Goal: Task Accomplishment & Management: Manage account settings

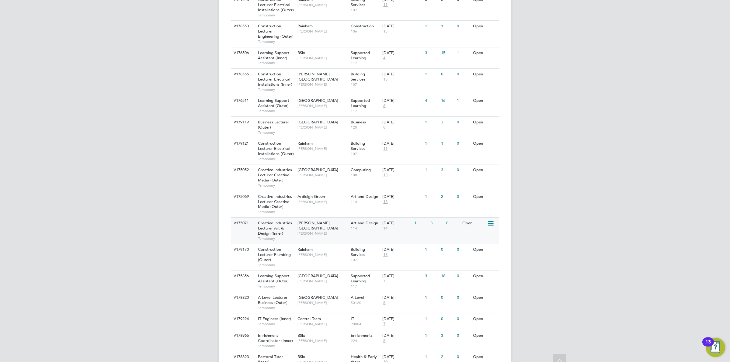
scroll to position [304, 0]
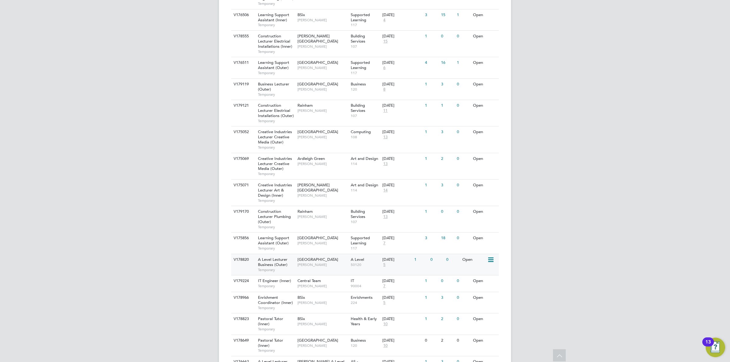
click at [408, 264] on div "28 Aug 2025 5" at bounding box center [397, 262] width 32 height 16
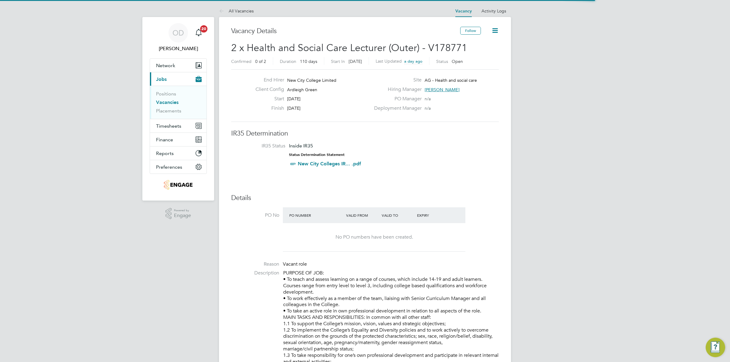
click at [169, 102] on link "Vacancies" at bounding box center [167, 103] width 23 height 6
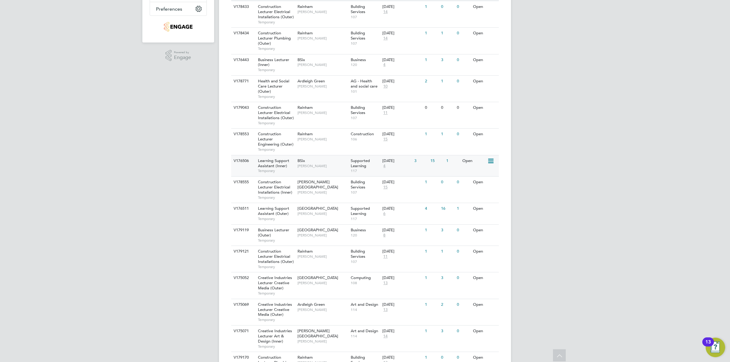
scroll to position [120, 0]
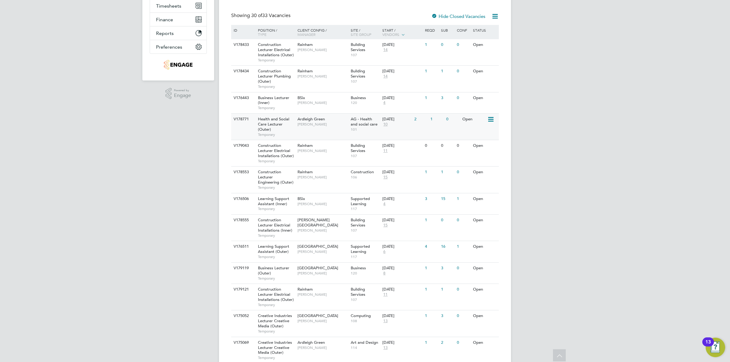
drag, startPoint x: 395, startPoint y: 117, endPoint x: 410, endPoint y: 119, distance: 14.8
click at [410, 119] on div "01 Sep 2025" at bounding box center [397, 119] width 29 height 5
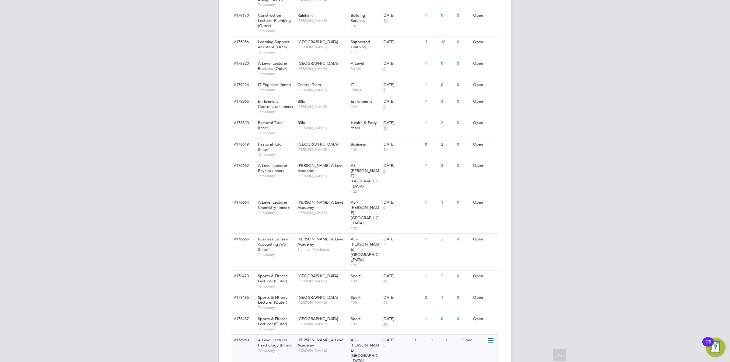
scroll to position [539, 0]
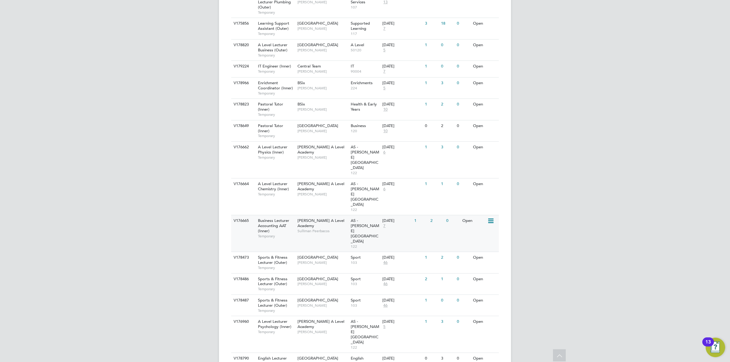
scroll to position [443, 0]
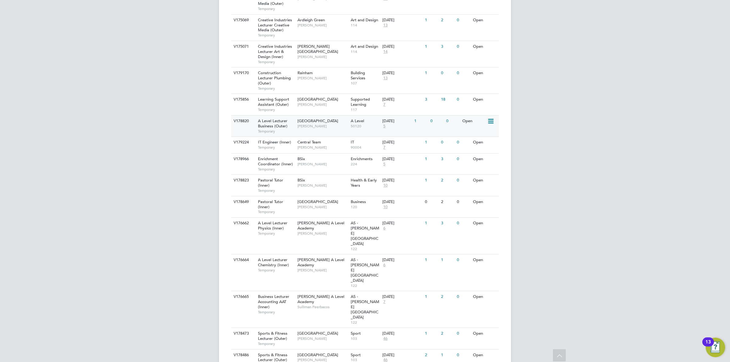
click at [366, 125] on span "50120" at bounding box center [365, 126] width 29 height 5
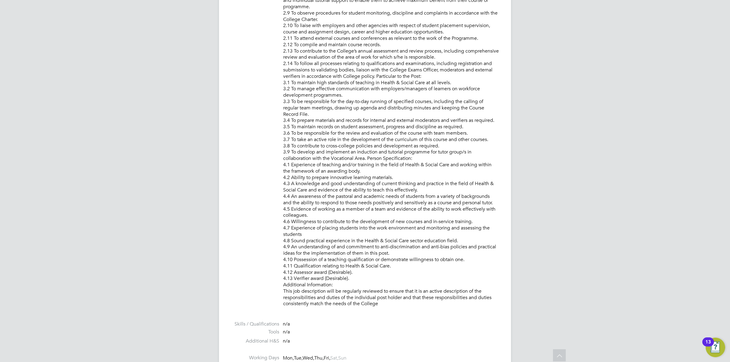
scroll to position [761, 0]
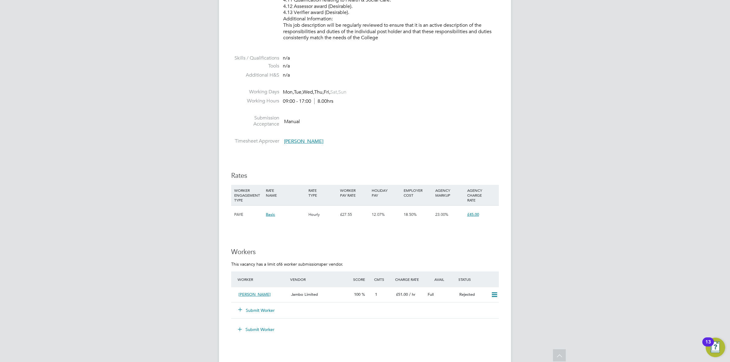
click at [260, 308] on button "Submit Worker" at bounding box center [257, 311] width 37 height 6
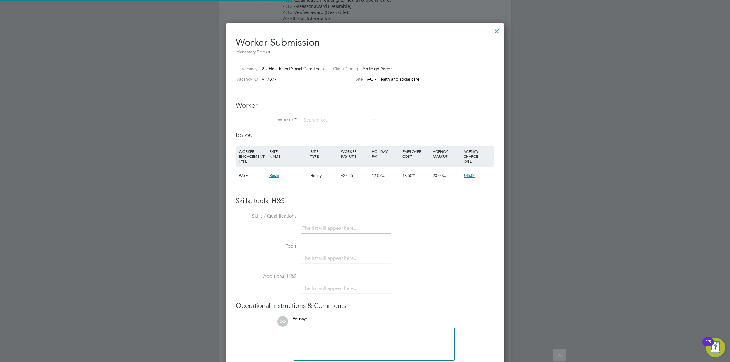
scroll to position [370, 278]
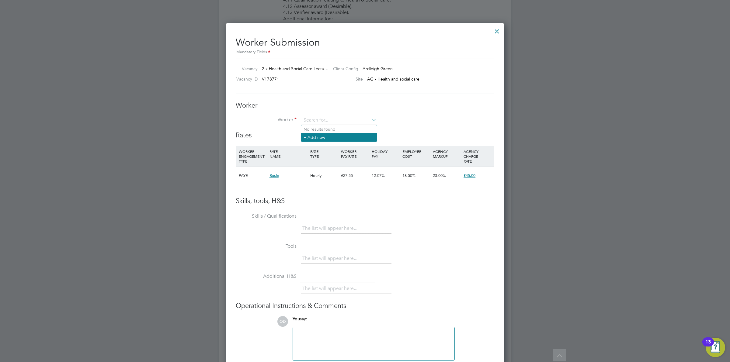
click at [331, 134] on li "+ Add new" at bounding box center [339, 137] width 76 height 8
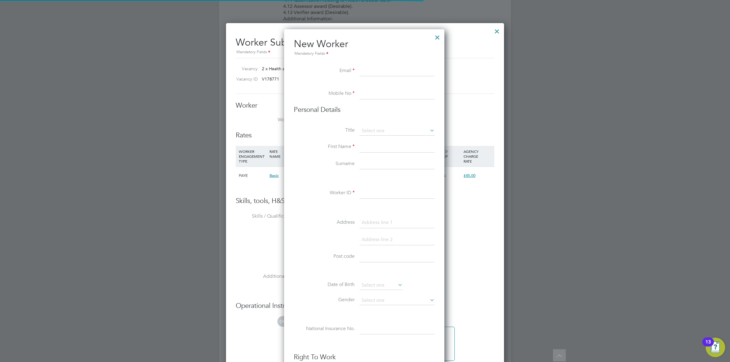
scroll to position [519, 162]
paste input "samyaz30@outlook.com"
type input "samyaz30@outlook.com"
click at [365, 90] on input at bounding box center [397, 94] width 75 height 11
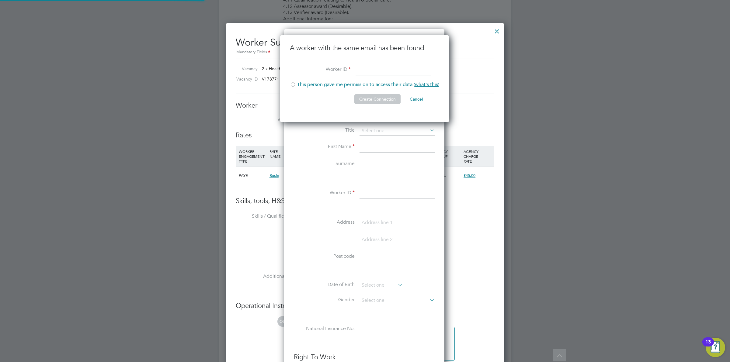
scroll to position [87, 169]
click at [308, 86] on li "This person gave me permission to access their data ( what's this )" at bounding box center [364, 88] width 149 height 12
click at [383, 72] on input "w" at bounding box center [393, 70] width 75 height 11
click at [383, 72] on input "e" at bounding box center [393, 70] width 75 height 11
type input "efwf"
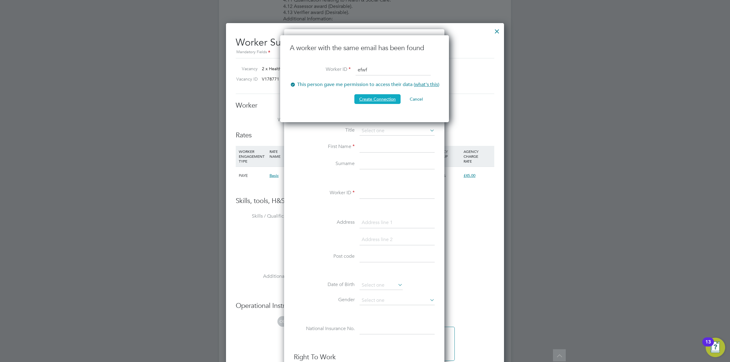
click at [381, 96] on button "Create Connection" at bounding box center [378, 99] width 46 height 10
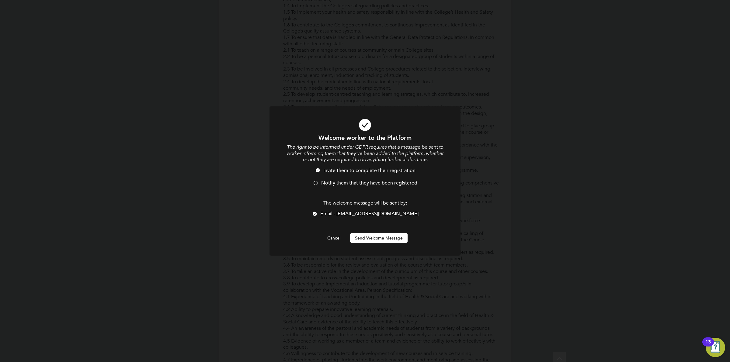
scroll to position [0, 0]
click at [325, 184] on span "Notify them that they have been registered" at bounding box center [369, 183] width 96 height 6
click at [361, 232] on div "Welcome worker to the Platform The right to be informed under GDPR requires tha…" at bounding box center [365, 188] width 158 height 109
click at [362, 235] on button "Send Welcome Message" at bounding box center [379, 238] width 58 height 10
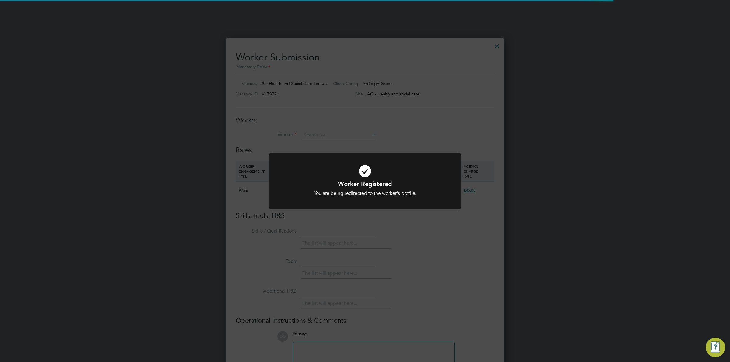
scroll to position [761, 0]
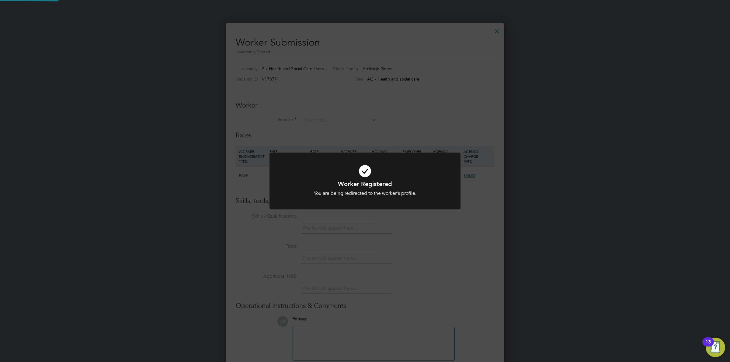
click at [425, 157] on div at bounding box center [365, 181] width 191 height 57
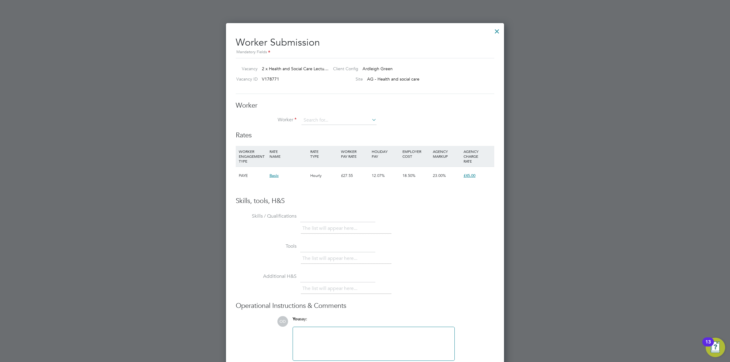
click at [496, 30] on div at bounding box center [497, 29] width 11 height 11
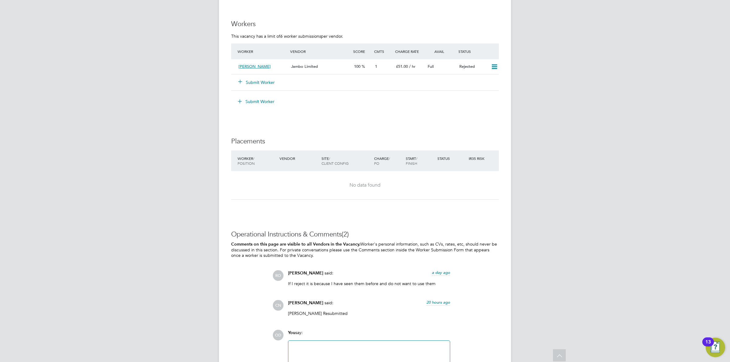
click at [259, 79] on button "Submit Worker" at bounding box center [257, 82] width 37 height 6
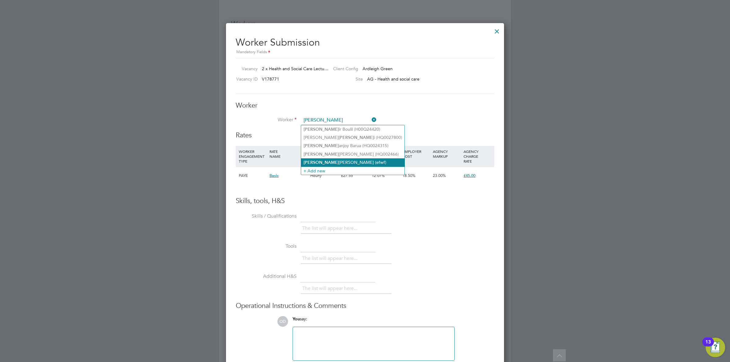
click at [355, 160] on li "Sam reen Akbar (efwf)" at bounding box center [352, 163] width 103 height 8
type input "Samreen Akbar (efwf)"
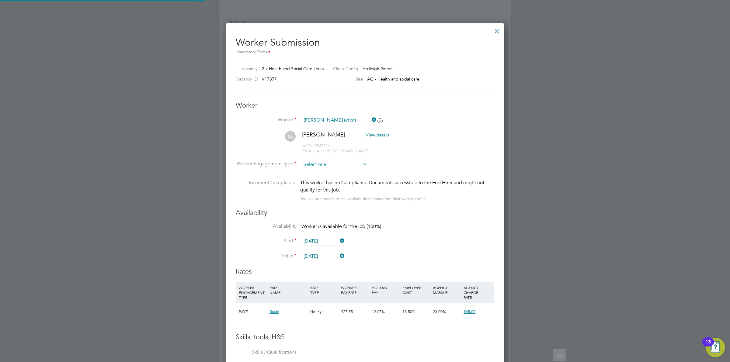
click at [348, 165] on input at bounding box center [335, 164] width 66 height 9
click at [348, 174] on li "Contract" at bounding box center [334, 174] width 67 height 8
type input "Contract"
click at [400, 165] on li "Worker Engagement Type Contract" at bounding box center [365, 169] width 259 height 19
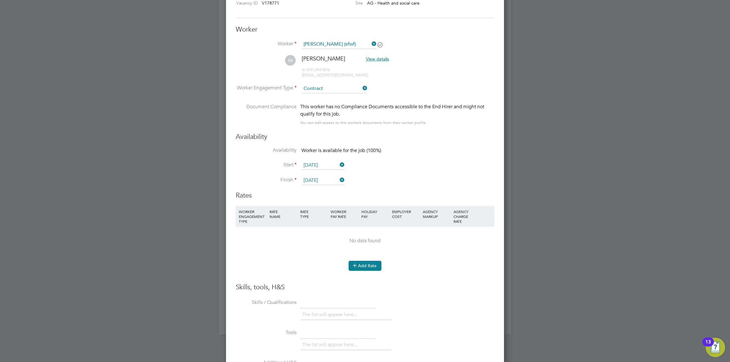
click at [372, 263] on button "Add Rate" at bounding box center [365, 266] width 33 height 10
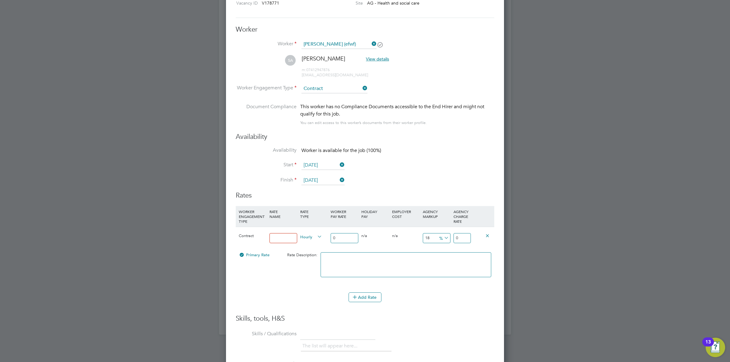
click at [288, 236] on input at bounding box center [284, 238] width 28 height 10
type input "Standard Rate"
drag, startPoint x: 350, startPoint y: 240, endPoint x: 327, endPoint y: 238, distance: 23.8
click at [327, 238] on div "Contract Standard Rate Hourly 0 0 n/a 0 n/a 18 0 % 0" at bounding box center [365, 238] width 259 height 23
type input "3"
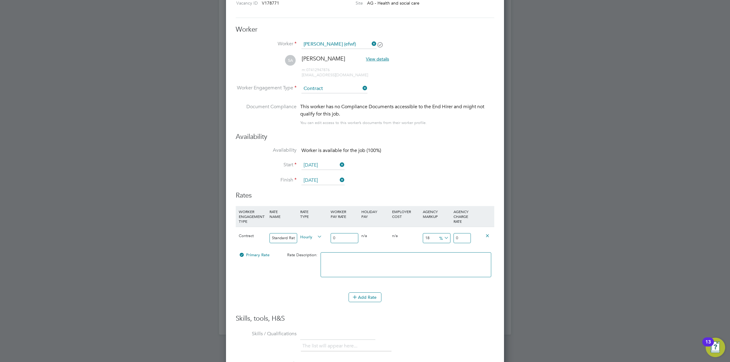
type input "0.54"
type input "3.54"
type input "36"
type input "6.48"
type input "42.48"
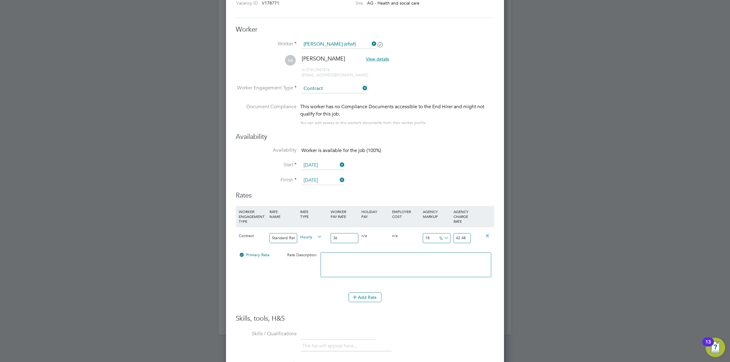
type input "36"
click at [443, 238] on icon at bounding box center [443, 238] width 0 height 9
click at [446, 254] on li "£" at bounding box center [444, 253] width 15 height 8
drag, startPoint x: 433, startPoint y: 239, endPoint x: 411, endPoint y: 235, distance: 22.7
click at [411, 235] on div "Contract Standard Rate Hourly 36 0 n/a 0 n/a 18 6.48 £ 42.48" at bounding box center [365, 238] width 259 height 23
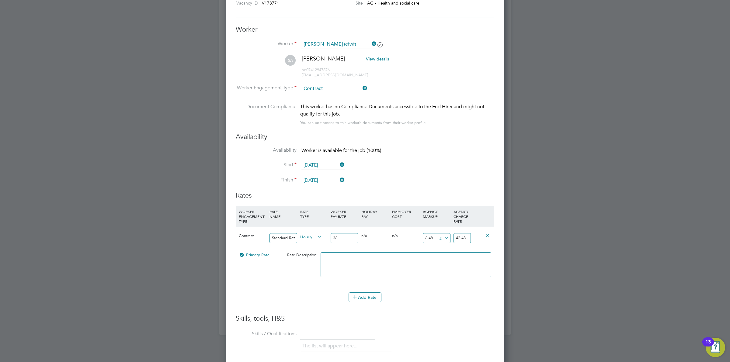
type input "1"
type input "37"
type input "13"
type input "49"
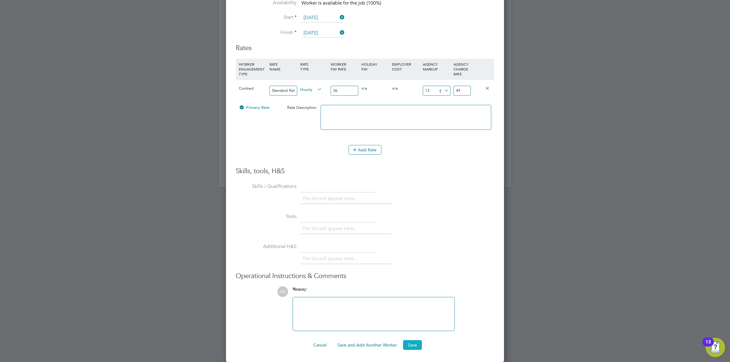
type input "13"
click at [411, 344] on button "Save" at bounding box center [412, 346] width 19 height 10
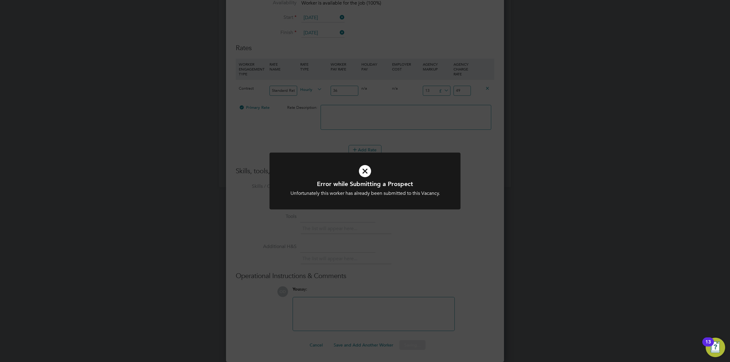
click at [490, 264] on div "Error while Submitting a Prospect Unfortunately this worker has already been su…" at bounding box center [365, 181] width 730 height 362
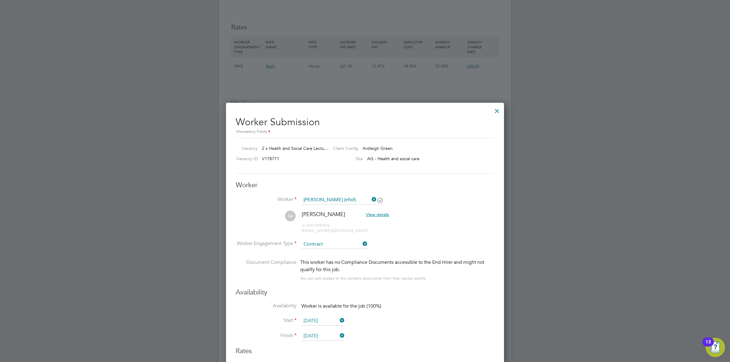
click at [496, 107] on div at bounding box center [497, 109] width 11 height 11
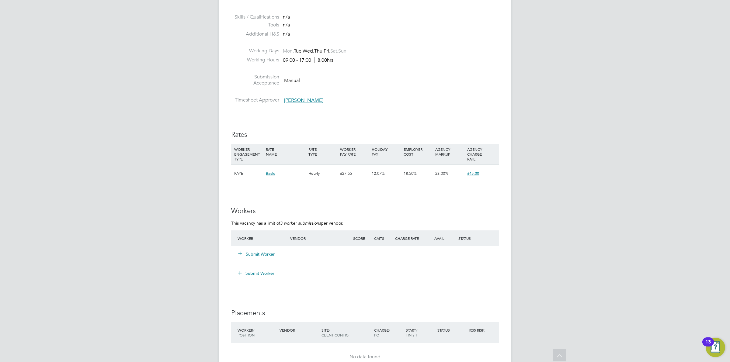
scroll to position [951, 0]
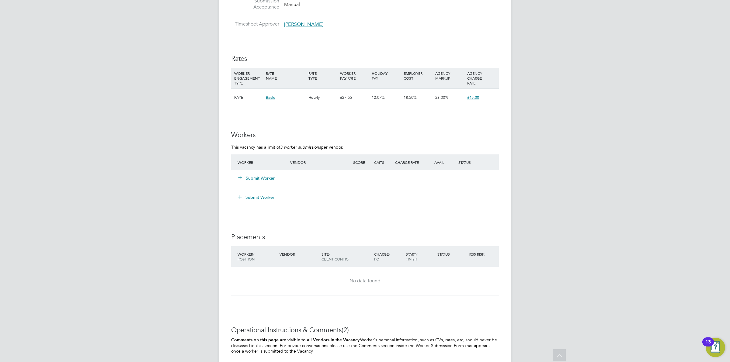
click at [264, 179] on button "Submit Worker" at bounding box center [257, 178] width 37 height 6
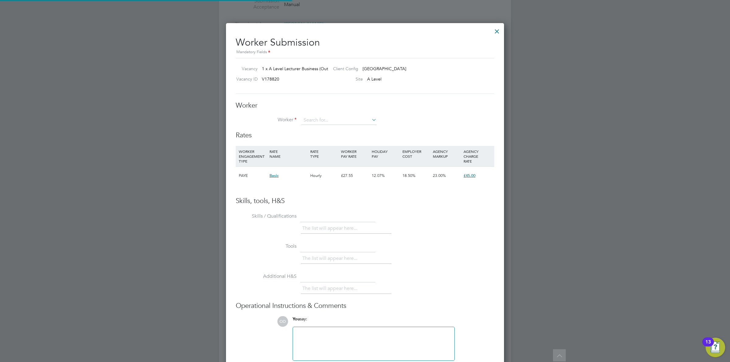
scroll to position [370, 278]
click at [351, 131] on li "Beu lah (t431t41t4)" at bounding box center [339, 129] width 76 height 8
type input "Beulah (t431t41t4)"
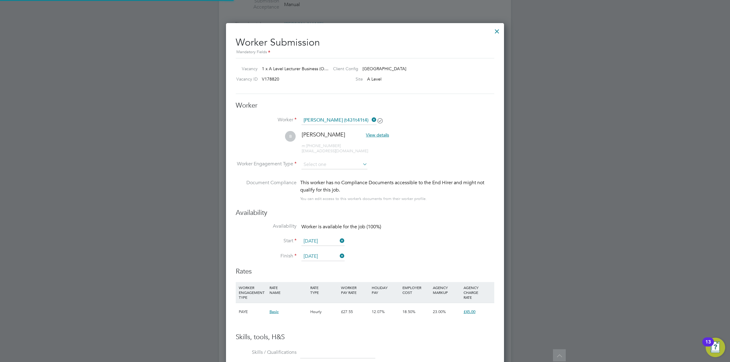
scroll to position [3, 3]
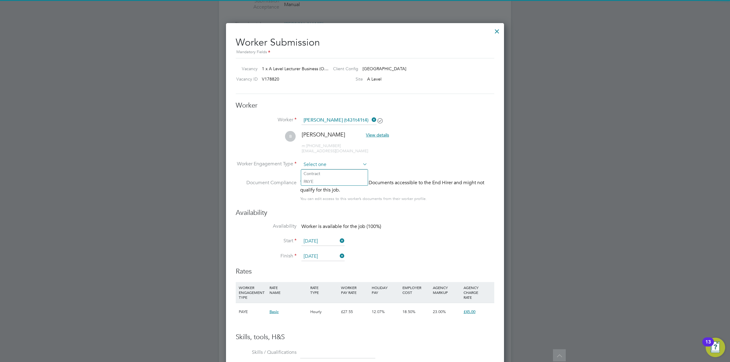
click at [336, 164] on input at bounding box center [335, 164] width 66 height 9
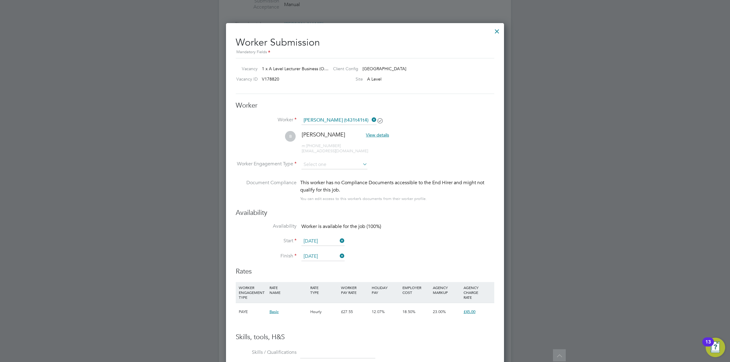
click at [336, 171] on li "Contract" at bounding box center [334, 174] width 67 height 8
type input "Contract"
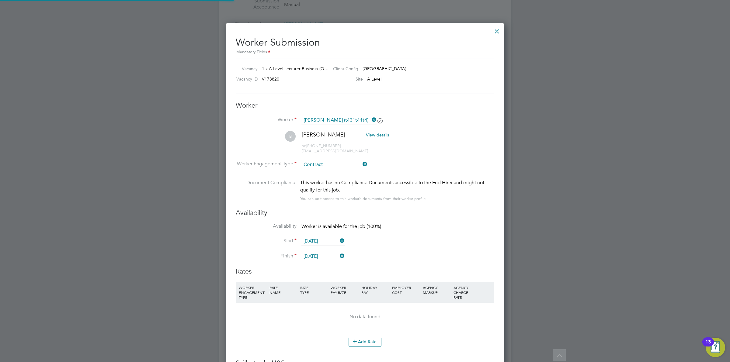
click at [410, 148] on li "B Beulah View details m: +44 7853073956 iambeulah@hotmail.co.uk" at bounding box center [365, 145] width 259 height 29
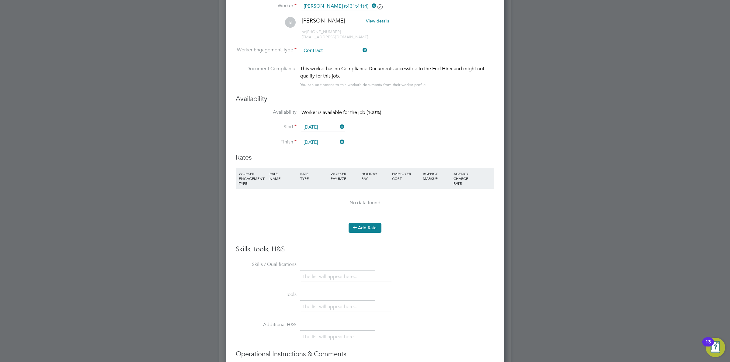
click at [369, 227] on button "Add Rate" at bounding box center [365, 228] width 33 height 10
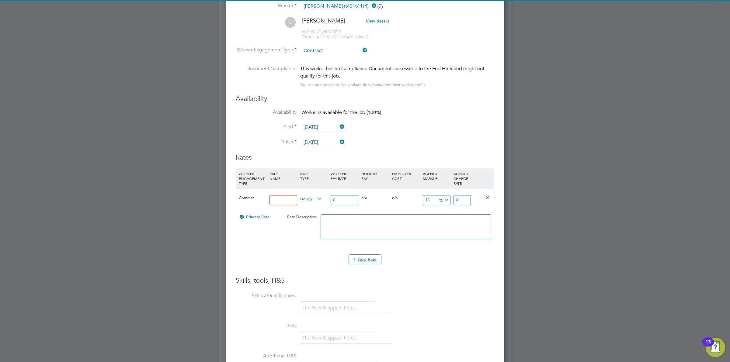
click at [288, 198] on input at bounding box center [284, 200] width 28 height 10
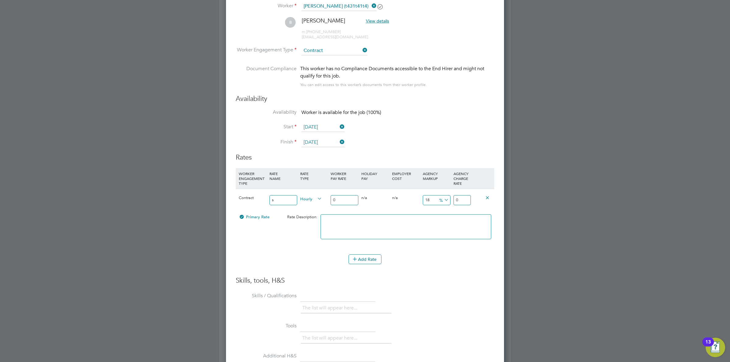
type input "Standard Rate"
drag, startPoint x: 340, startPoint y: 200, endPoint x: 318, endPoint y: 196, distance: 22.2
click at [318, 196] on div "Contract Standard Rate Hourly 0 0 n/a 0 n/a 18 0 % 0" at bounding box center [365, 200] width 259 height 23
type input "3"
type input "0.54"
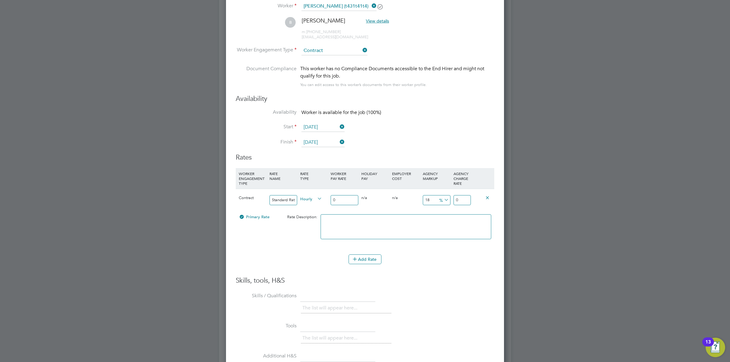
type input "3.54"
type input "38"
type input "6.84"
type input "44.84"
type input "38"
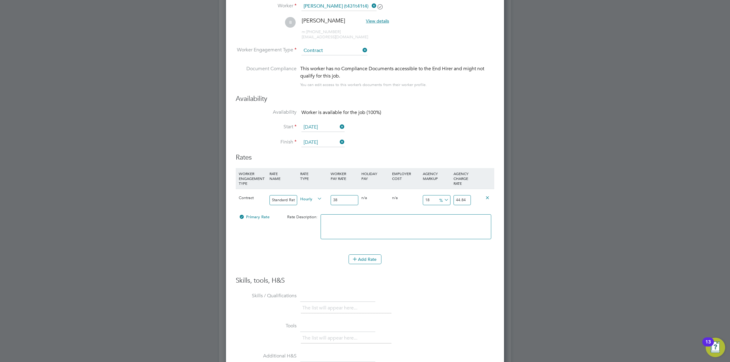
click at [443, 198] on icon at bounding box center [443, 200] width 0 height 9
click at [442, 216] on li "£" at bounding box center [444, 215] width 15 height 8
drag, startPoint x: 434, startPoint y: 203, endPoint x: 419, endPoint y: 198, distance: 15.4
click at [419, 198] on div "Contract Standard Rate Hourly 38 0 n/a 0 n/a 18 6.84 £ 44.84" at bounding box center [365, 200] width 259 height 23
type input "1"
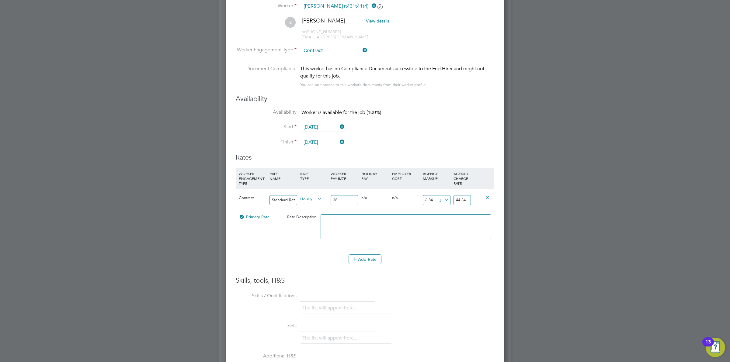
type input "39"
type input "12"
type input "50"
type input "12.5"
type input "50.5"
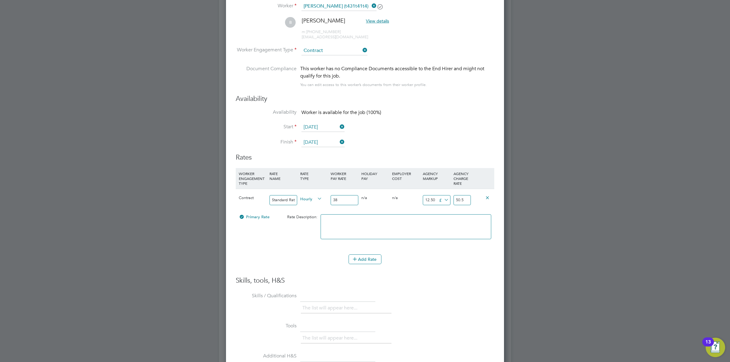
scroll to position [1175, 0]
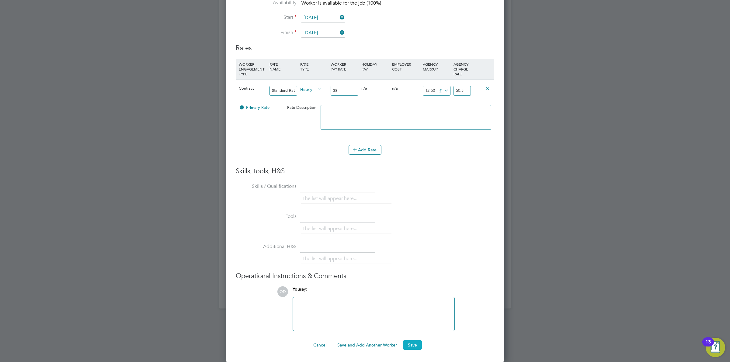
type input "12.50"
click at [410, 348] on button "Save" at bounding box center [412, 346] width 19 height 10
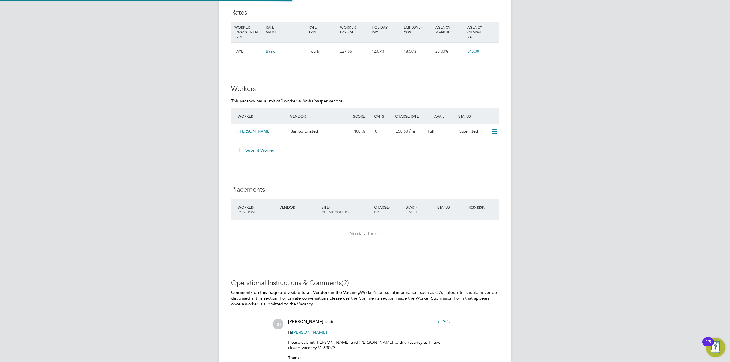
scroll to position [3, 3]
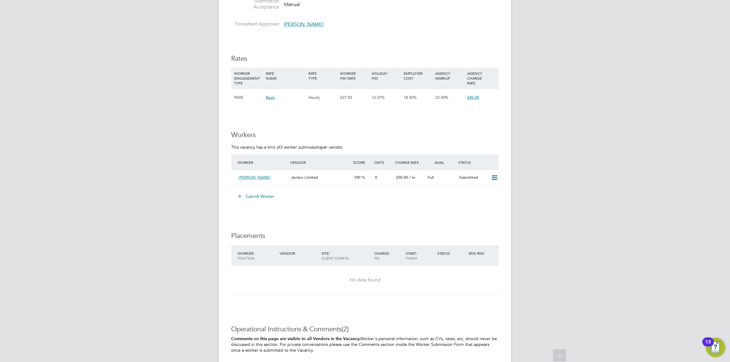
click at [264, 195] on button "Submit Worker" at bounding box center [257, 197] width 46 height 10
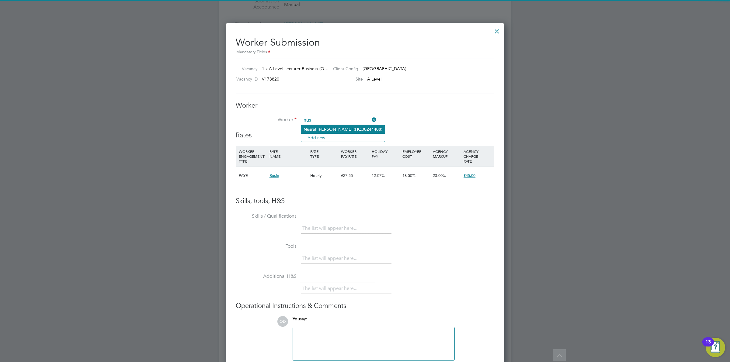
click at [346, 130] on li "Nus rat Siddique (HQ00244408)" at bounding box center [343, 129] width 84 height 8
type input "Nusrat Siddique (HQ00244408)"
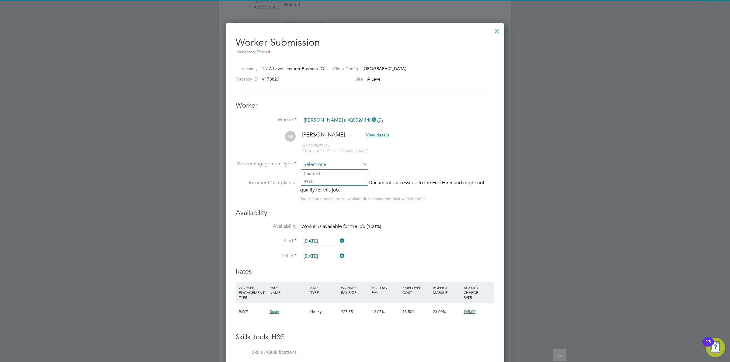
click at [338, 165] on input at bounding box center [335, 164] width 66 height 9
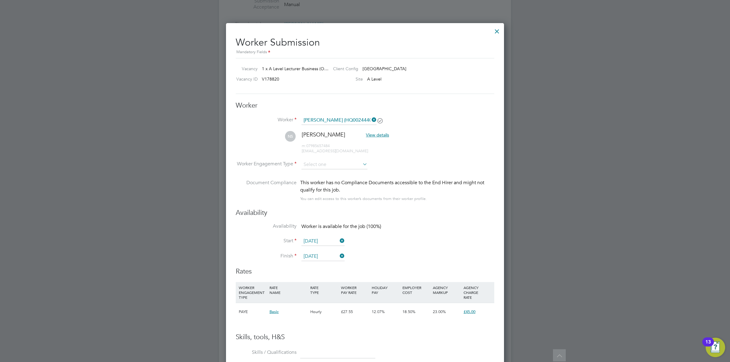
click at [338, 171] on li "Contract" at bounding box center [334, 174] width 67 height 8
type input "Contract"
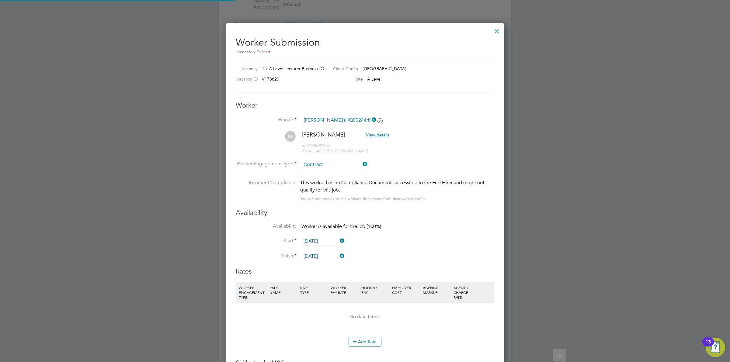
click at [422, 152] on li "NS Nusrat Siddique View details m: 07985657484 arasiddique2@gmail.com" at bounding box center [365, 145] width 259 height 29
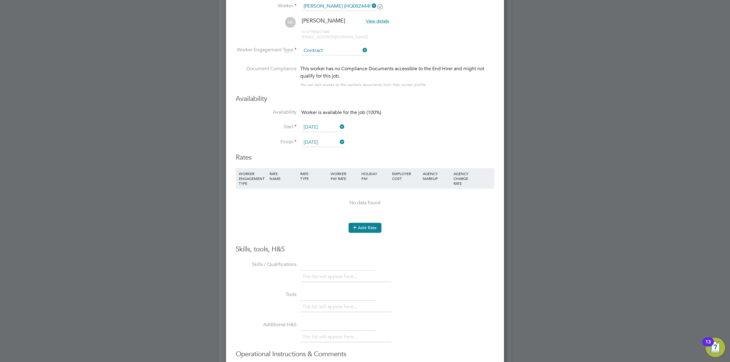
click at [372, 227] on button "Add Rate" at bounding box center [365, 228] width 33 height 10
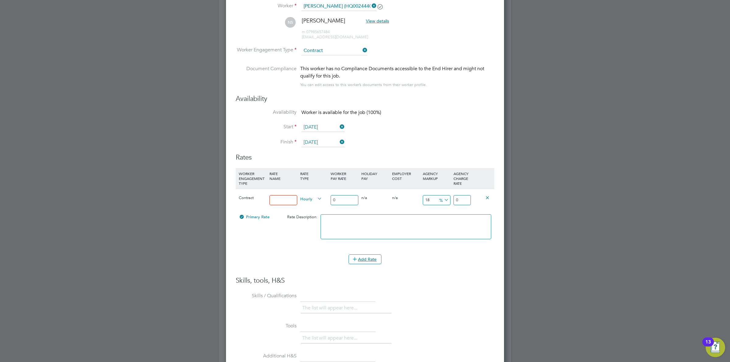
drag, startPoint x: 284, startPoint y: 203, endPoint x: 285, endPoint y: 207, distance: 4.4
click at [284, 203] on input at bounding box center [284, 200] width 28 height 10
type input "Standard Rate"
drag, startPoint x: 350, startPoint y: 200, endPoint x: 315, endPoint y: 197, distance: 34.8
click at [315, 197] on div "Contract Standard Rate Hourly 0 0 n/a 0 n/a 18 0 % 0" at bounding box center [365, 200] width 259 height 23
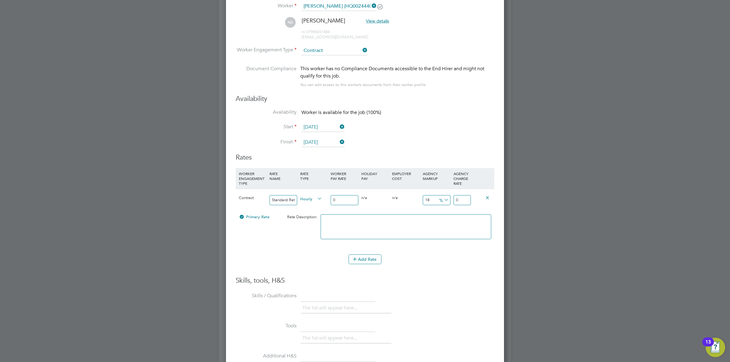
type input "4"
type input "0.72"
type input "4.72"
type input "40"
type input "7.2"
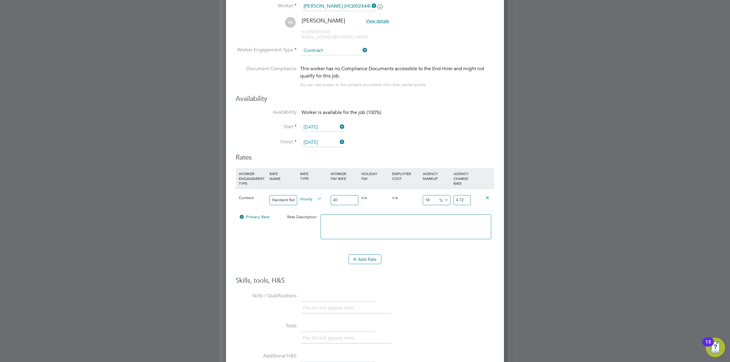
type input "47.2"
type input "40"
click at [443, 200] on icon at bounding box center [443, 200] width 0 height 9
click at [439, 216] on li "£" at bounding box center [444, 215] width 15 height 8
drag, startPoint x: 431, startPoint y: 202, endPoint x: 418, endPoint y: 199, distance: 13.3
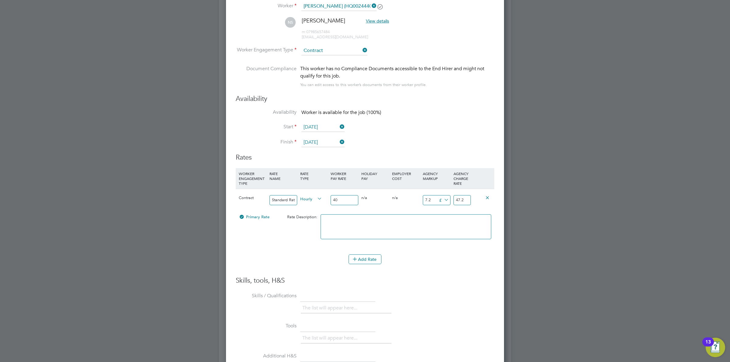
click at [418, 199] on div "Contract Standard Rate Hourly 40 0 n/a 0 n/a 18 7.2 £ 47.2" at bounding box center [365, 200] width 259 height 23
type input "1"
type input "41"
type input "12"
type input "52"
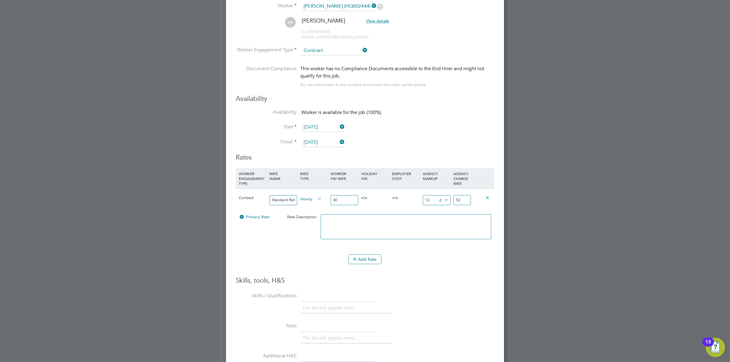
type input "12.5"
type input "52.5"
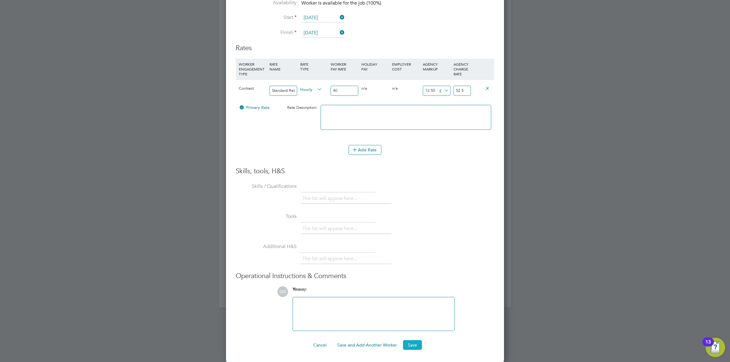
type input "12.50"
click at [416, 348] on button "Save" at bounding box center [412, 346] width 19 height 10
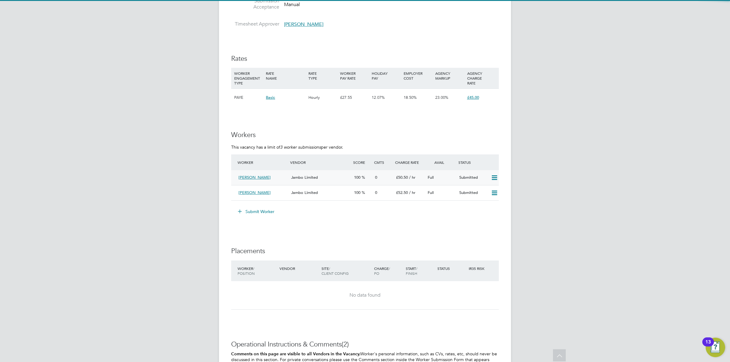
click at [323, 180] on div "Jambo Limited" at bounding box center [320, 178] width 63 height 10
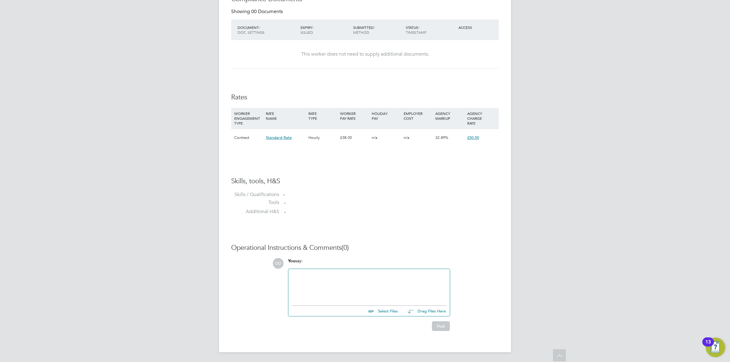
click at [393, 313] on input "file" at bounding box center [400, 310] width 91 height 9
type input "C:\fakepath\Beulah.docx"
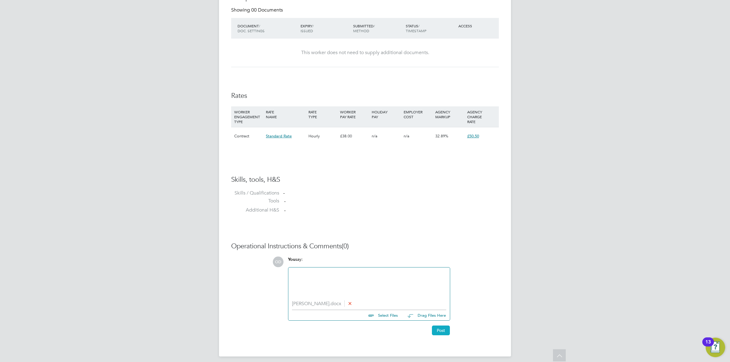
click at [443, 328] on button "Post" at bounding box center [441, 331] width 18 height 10
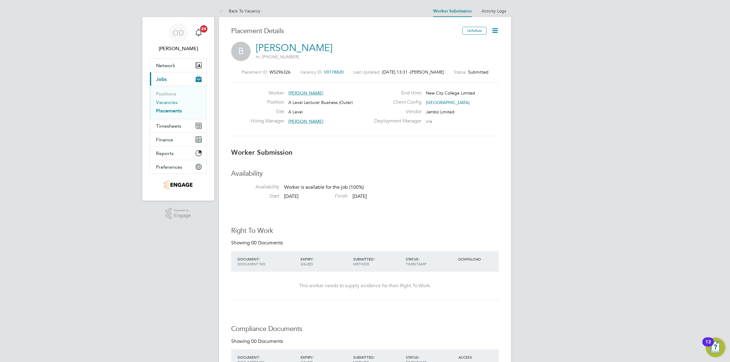
click at [166, 101] on link "Vacancies" at bounding box center [167, 103] width 22 height 6
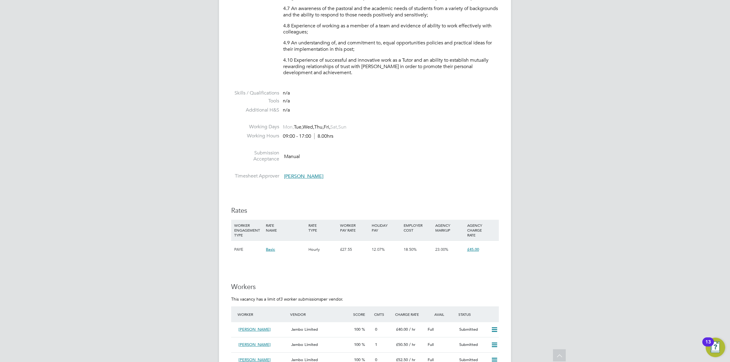
scroll to position [951, 0]
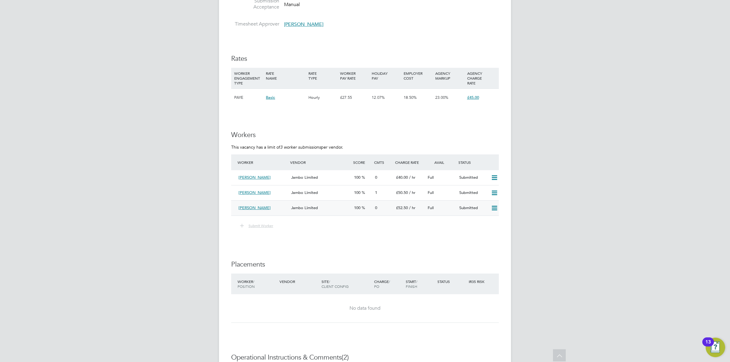
click at [480, 208] on div "Submitted" at bounding box center [473, 208] width 32 height 10
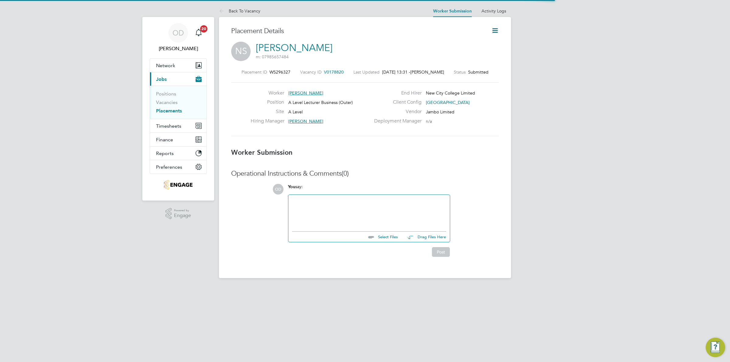
scroll to position [6, 87]
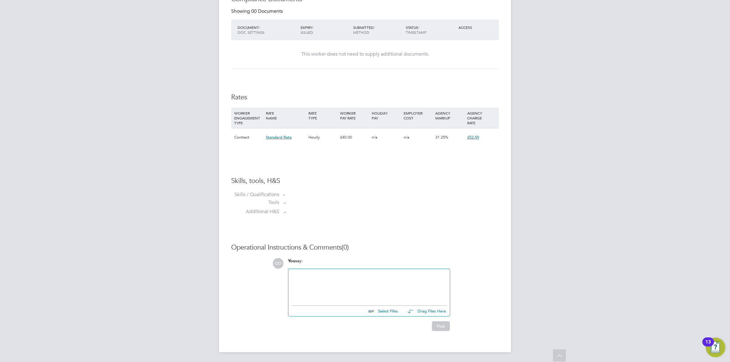
click at [391, 309] on input "file" at bounding box center [400, 310] width 91 height 9
type input "C:\fakepath\Siddique Nusrat HQ00234119.odt"
click at [445, 331] on button "Post" at bounding box center [441, 331] width 18 height 10
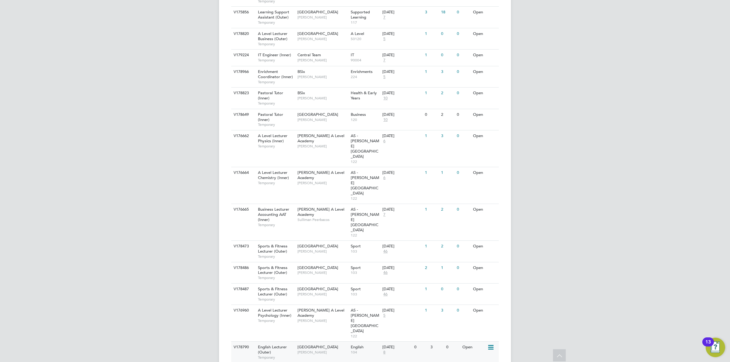
scroll to position [568, 0]
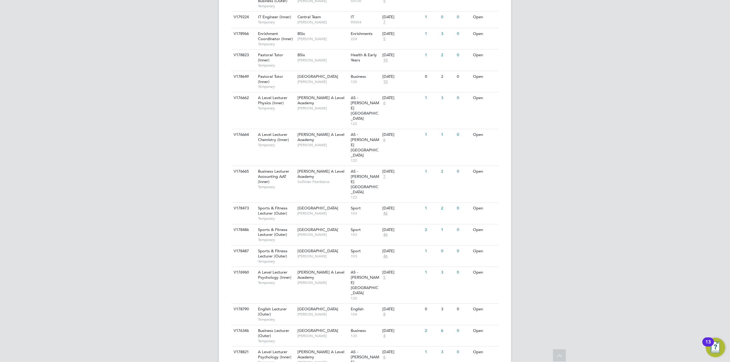
drag, startPoint x: 368, startPoint y: 327, endPoint x: 565, endPoint y: 316, distance: 197.5
click at [316, 21] on span "Georgina Creighton" at bounding box center [323, 22] width 50 height 5
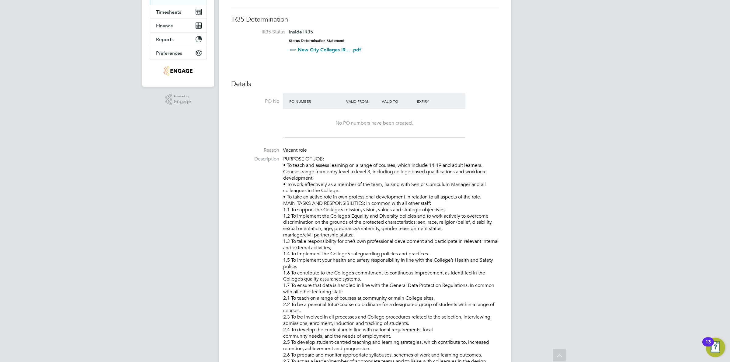
scroll to position [38, 0]
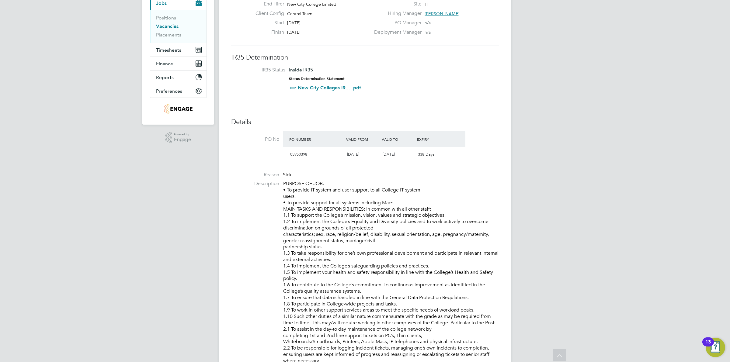
scroll to position [152, 0]
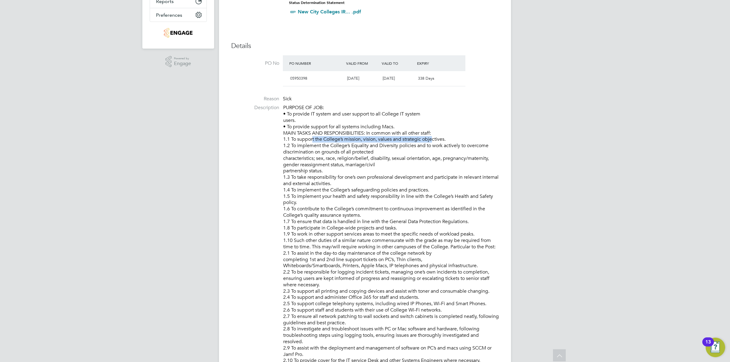
drag, startPoint x: 307, startPoint y: 142, endPoint x: 431, endPoint y: 142, distance: 123.8
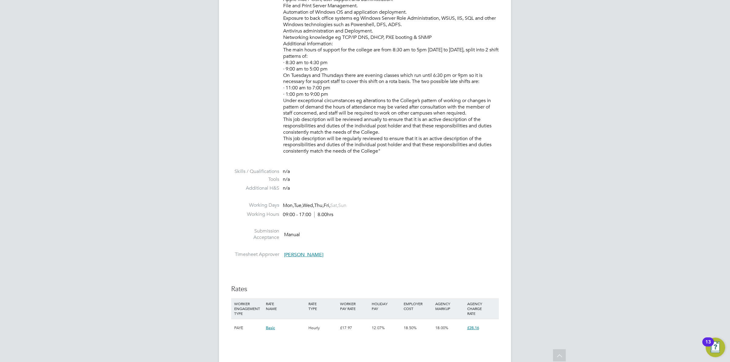
scroll to position [837, 0]
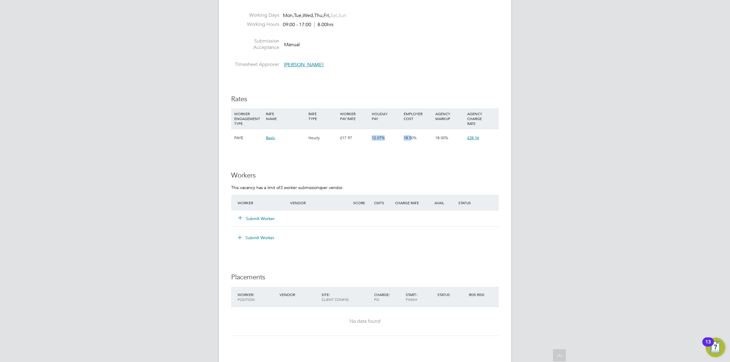
drag, startPoint x: 411, startPoint y: 136, endPoint x: 359, endPoint y: 134, distance: 51.8
click at [359, 134] on div "PAYE Basic Hourly £17.97 12.07% 18.50% 18.00% £28.16" at bounding box center [365, 138] width 268 height 18
click at [359, 134] on div "£17.97" at bounding box center [355, 138] width 32 height 18
drag, startPoint x: 348, startPoint y: 134, endPoint x: 384, endPoint y: 140, distance: 37.0
click at [384, 140] on div "PAYE Basic Hourly £17.97 12.07% 18.50% 18.00% £28.16" at bounding box center [365, 138] width 268 height 18
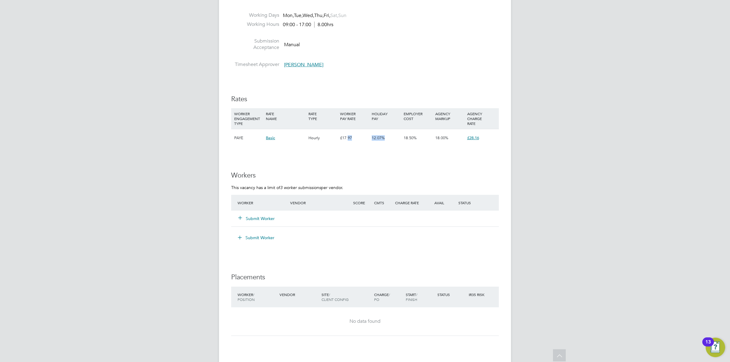
click at [386, 141] on div "12.07%" at bounding box center [386, 138] width 32 height 18
drag, startPoint x: 418, startPoint y: 141, endPoint x: 361, endPoint y: 140, distance: 57.2
click at [361, 140] on div "PAYE Basic Hourly £17.97 12.07% 18.50% 18.00% £28.16" at bounding box center [365, 138] width 268 height 18
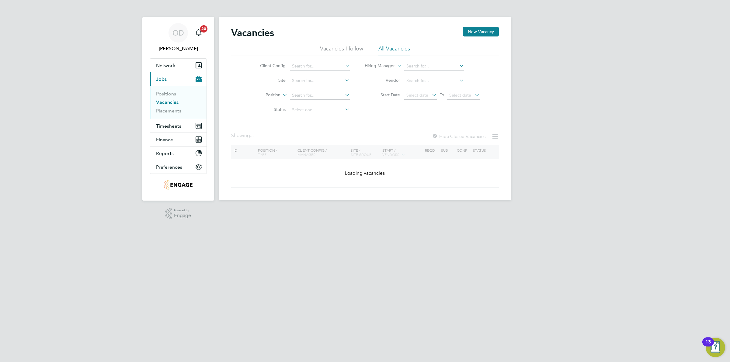
click at [163, 105] on link "Vacancies" at bounding box center [167, 103] width 23 height 6
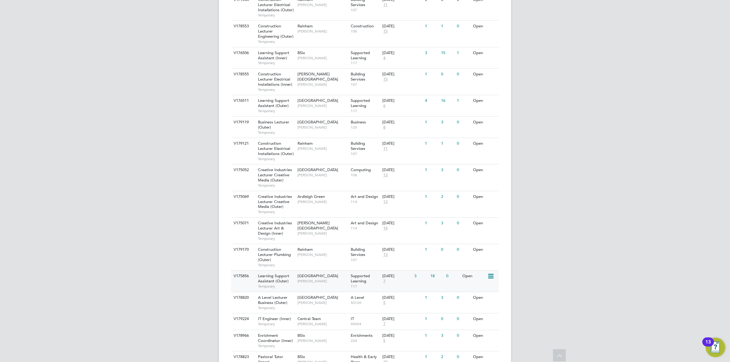
scroll to position [342, 0]
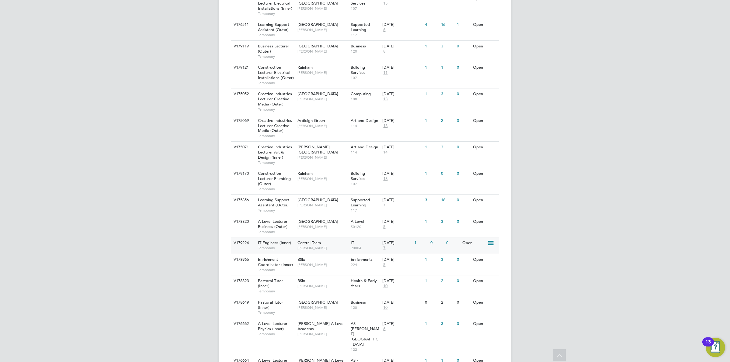
click at [332, 242] on div "Central Team [PERSON_NAME]" at bounding box center [322, 246] width 53 height 16
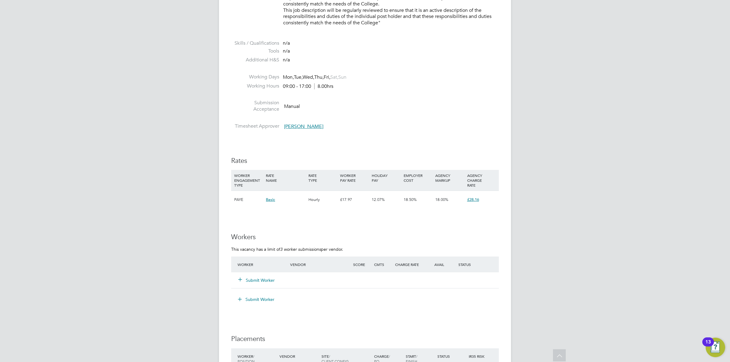
click at [260, 278] on button "Submit Worker" at bounding box center [257, 281] width 37 height 6
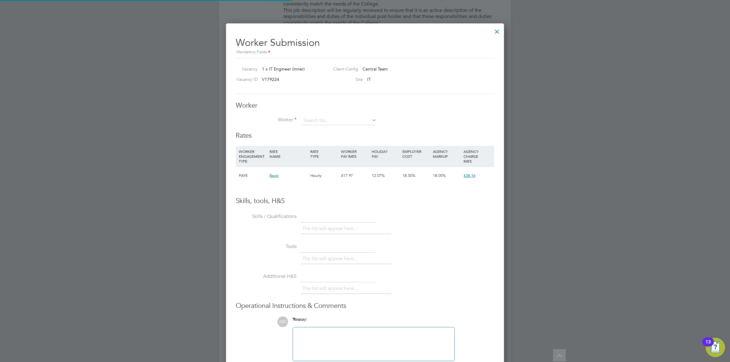
scroll to position [370, 278]
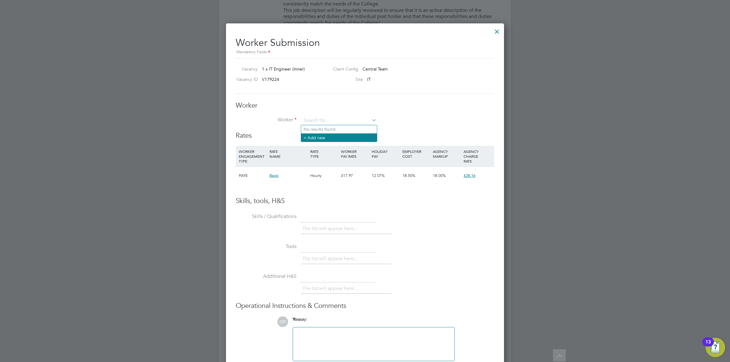
click at [346, 137] on li "+ Add new" at bounding box center [339, 138] width 76 height 8
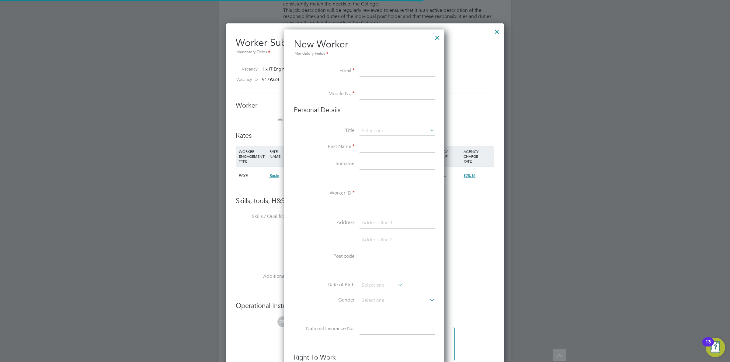
scroll to position [519, 162]
paste input "yousafmo@googlemail.com"
type input "yousafmo@googlemail.com"
click at [373, 93] on input at bounding box center [397, 94] width 75 height 11
click at [374, 150] on input at bounding box center [397, 147] width 75 height 11
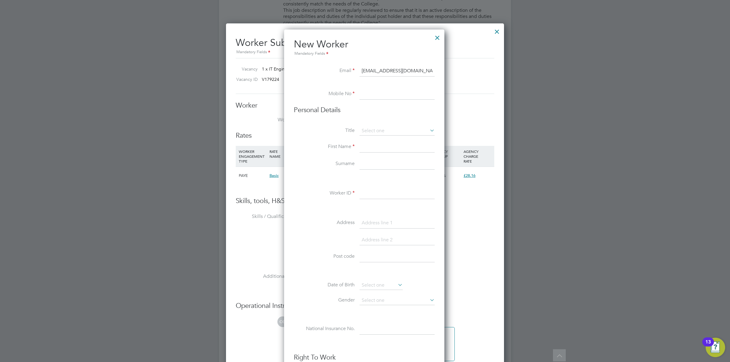
paste input "Mo Yousaf"
type input "Mo Yousaf"
click at [373, 162] on input at bounding box center [397, 164] width 75 height 11
paste input "Mo Yousaf"
drag, startPoint x: 370, startPoint y: 162, endPoint x: 353, endPoint y: 161, distance: 17.1
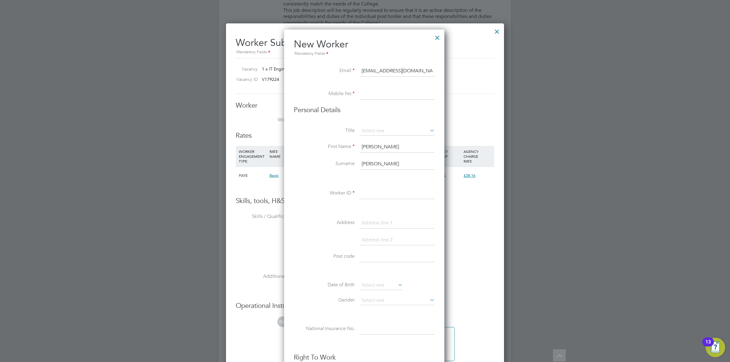
click at [353, 161] on li "Surname Mo Yousaf" at bounding box center [364, 167] width 141 height 17
type input "Yousaf"
drag, startPoint x: 387, startPoint y: 149, endPoint x: 370, endPoint y: 147, distance: 17.8
click at [370, 147] on input "Mo Yousaf" at bounding box center [397, 147] width 75 height 11
type input "Mo"
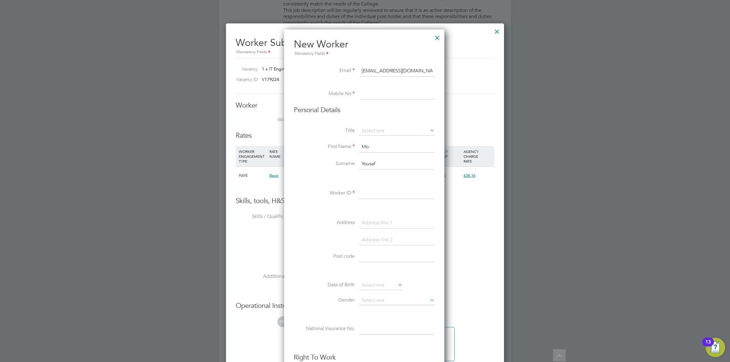
click at [394, 95] on input at bounding box center [397, 94] width 75 height 11
paste input "07513067007"
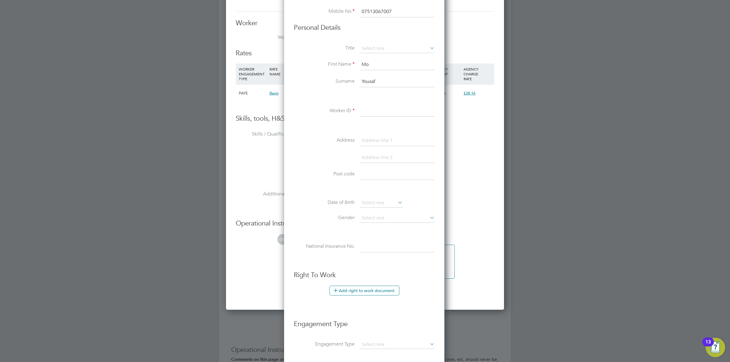
scroll to position [819, 0]
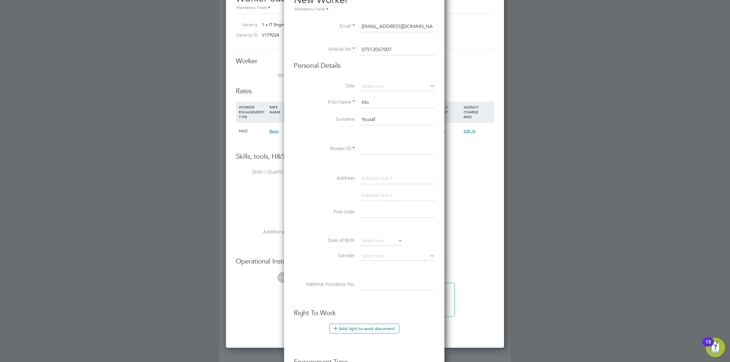
type input "07513067007"
click at [385, 103] on input "Mo" at bounding box center [397, 102] width 75 height 11
click at [393, 92] on li "Title" at bounding box center [364, 89] width 141 height 15
click at [393, 90] on input at bounding box center [397, 86] width 75 height 9
click at [405, 84] on input at bounding box center [397, 86] width 75 height 9
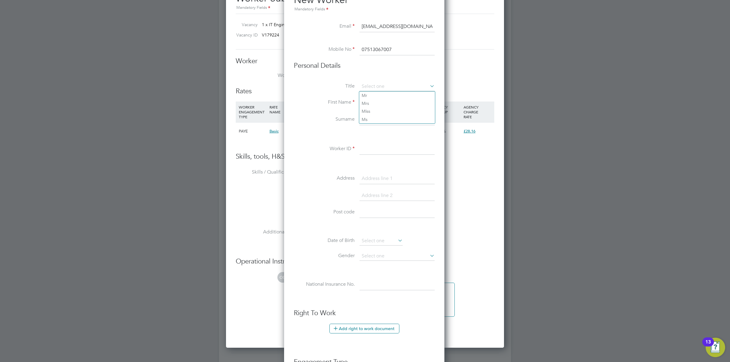
click at [403, 54] on input "07513067007" at bounding box center [397, 49] width 75 height 11
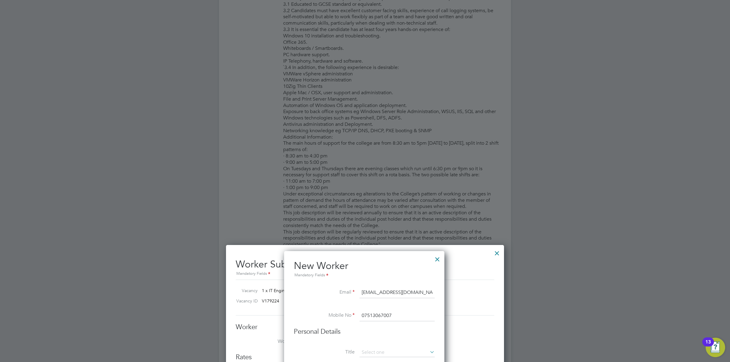
scroll to position [629, 0]
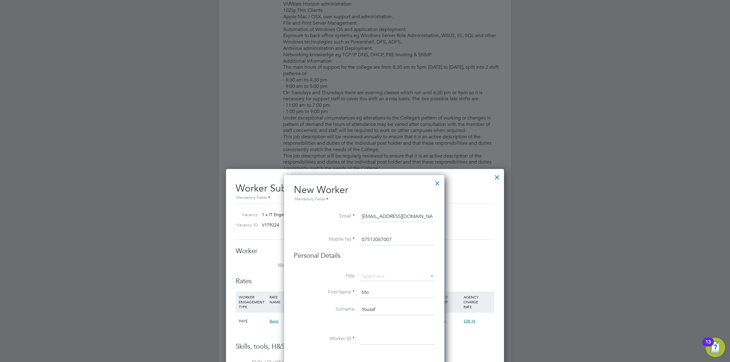
click at [424, 212] on input "yousafmo@googlemail.com" at bounding box center [397, 216] width 75 height 11
click at [413, 235] on input "07513067007" at bounding box center [397, 240] width 75 height 11
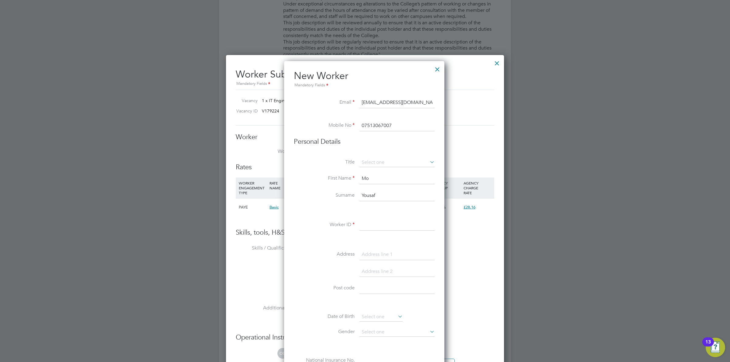
scroll to position [819, 0]
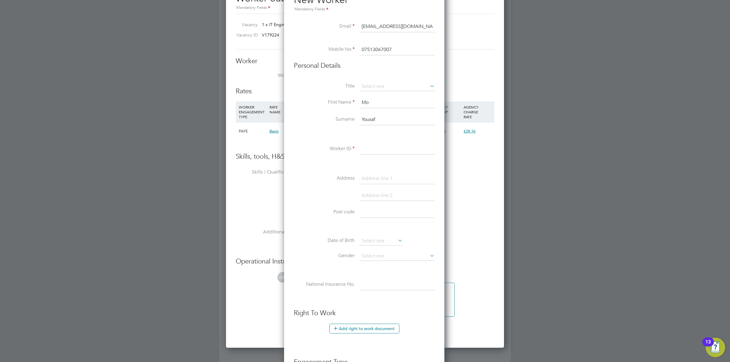
click at [381, 148] on input at bounding box center [397, 149] width 75 height 11
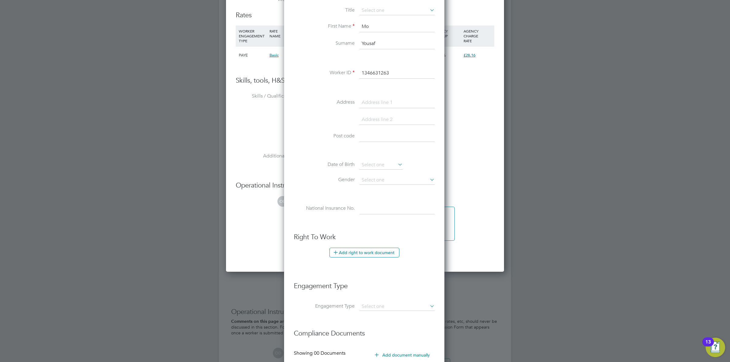
scroll to position [972, 0]
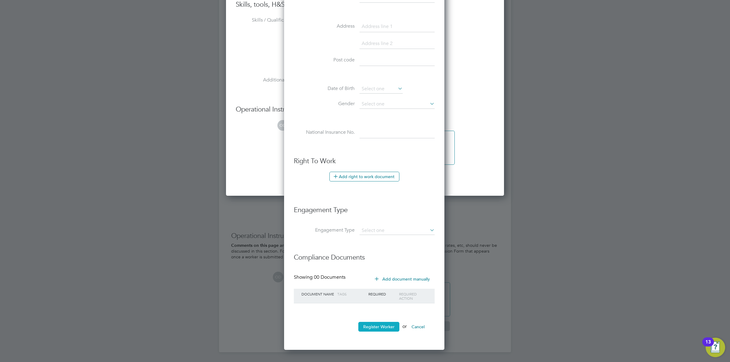
type input "1346631263"
click at [386, 328] on button "Register Worker" at bounding box center [378, 327] width 41 height 10
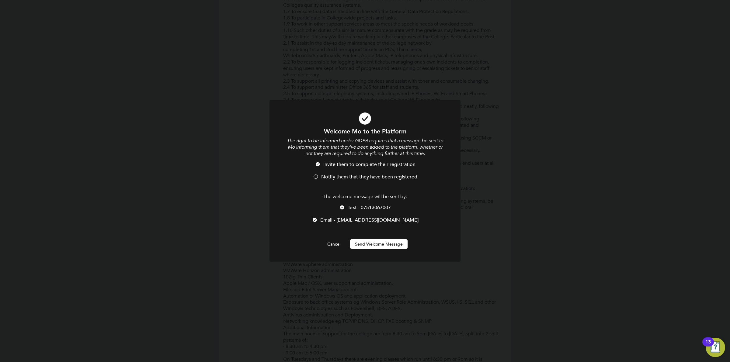
click at [319, 177] on li "Notify them that they have been registered" at bounding box center [365, 180] width 158 height 12
click at [355, 208] on span "Text - 07513067007" at bounding box center [369, 208] width 43 height 6
click at [369, 240] on button "Send Welcome Message" at bounding box center [379, 244] width 58 height 10
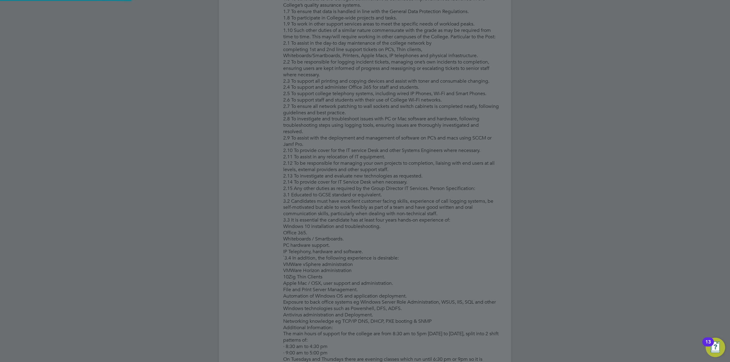
type input "Mo Yousaf (1346631263)"
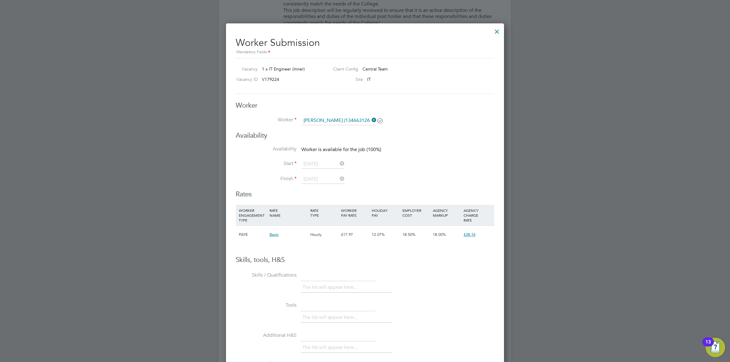
click at [490, 32] on h2 "Worker Submission Mandatory Fields" at bounding box center [365, 44] width 259 height 24
click at [493, 31] on div at bounding box center [497, 30] width 11 height 11
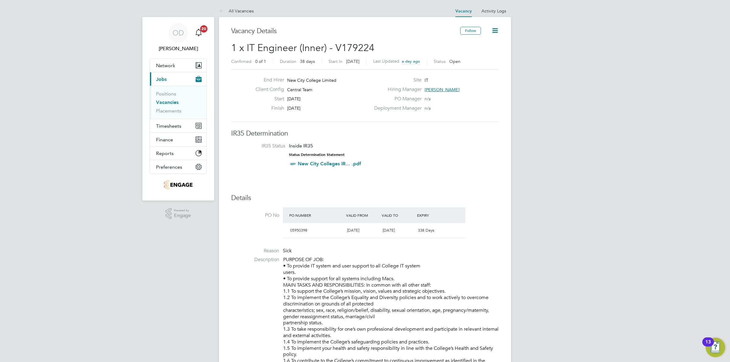
click at [171, 103] on link "Vacancies" at bounding box center [167, 103] width 23 height 6
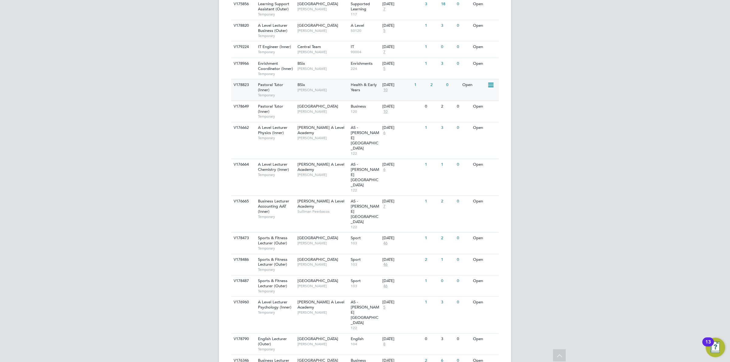
scroll to position [501, 0]
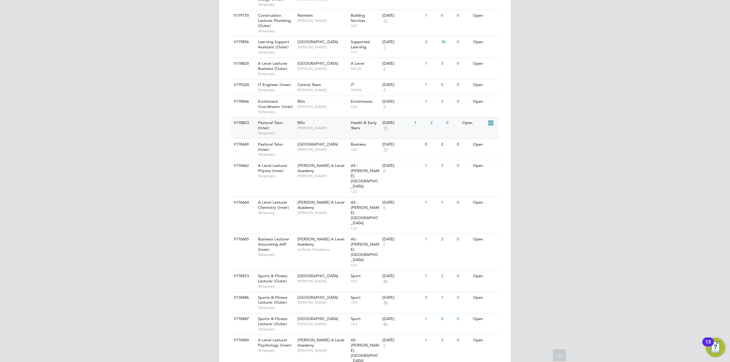
click at [338, 87] on div "Central Team Georgina Creighton" at bounding box center [322, 87] width 53 height 16
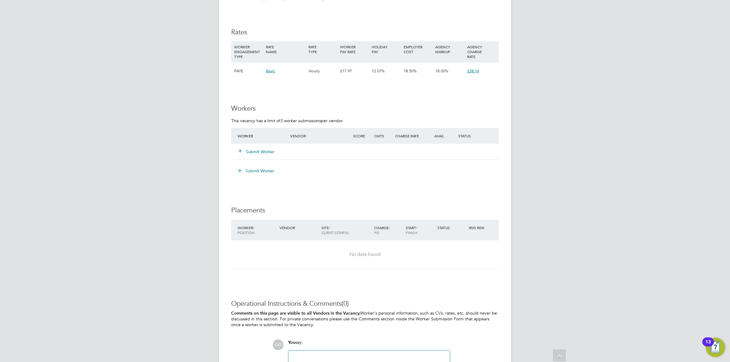
click at [262, 149] on button "Submit Worker" at bounding box center [257, 152] width 37 height 6
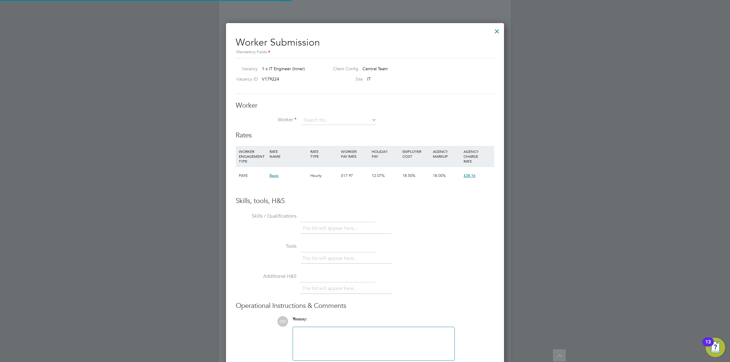
scroll to position [370, 278]
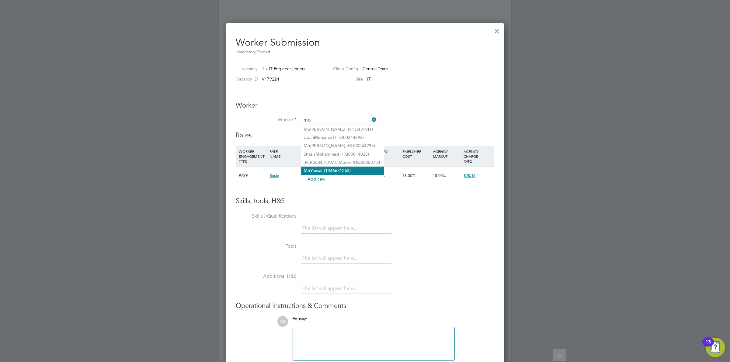
click at [343, 168] on li "Mo Yousaf (1346631263)" at bounding box center [342, 171] width 83 height 8
type input "Mo Yousaf (1346631263)"
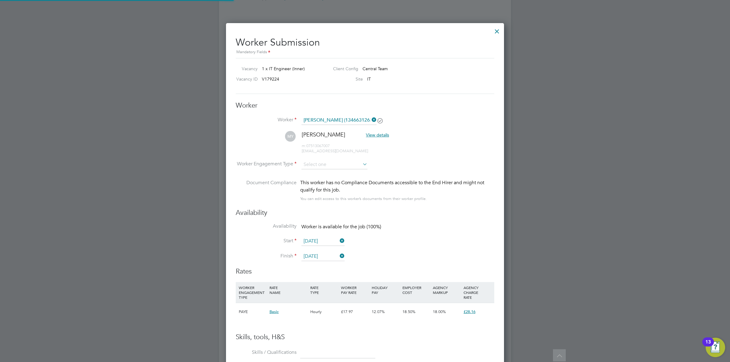
scroll to position [3, 3]
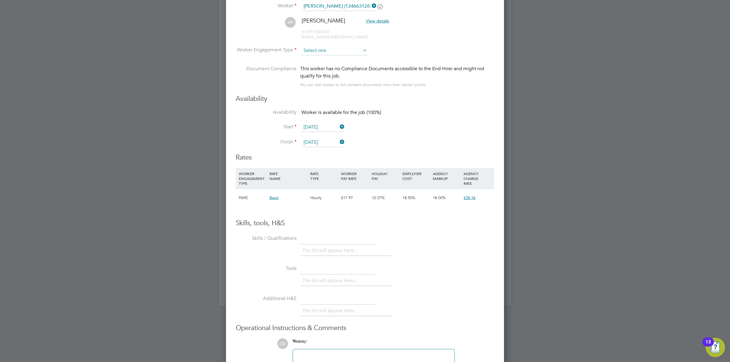
click at [317, 53] on input at bounding box center [335, 50] width 66 height 9
click at [320, 60] on li "Contract" at bounding box center [334, 60] width 67 height 8
type input "Contract"
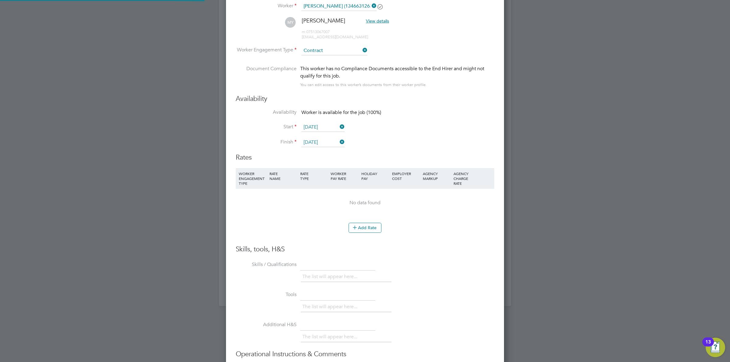
click at [424, 57] on li "Worker Engagement Type Contract" at bounding box center [365, 55] width 259 height 19
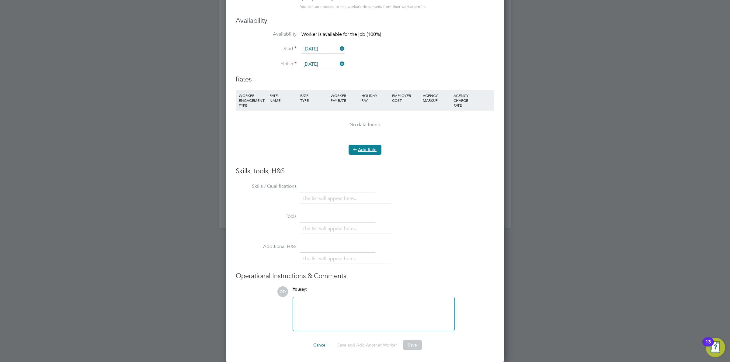
click at [357, 150] on icon at bounding box center [355, 149] width 5 height 5
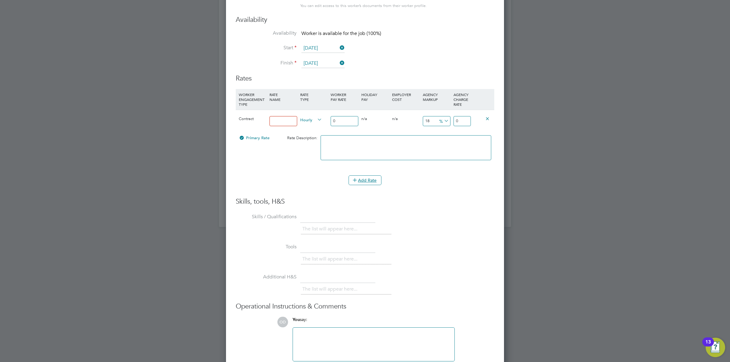
click at [297, 121] on div at bounding box center [283, 121] width 31 height 22
click at [293, 121] on input at bounding box center [284, 121] width 28 height 10
type input "Standard Rate"
drag, startPoint x: 346, startPoint y: 119, endPoint x: 316, endPoint y: 116, distance: 30.0
click at [316, 116] on div "Contract Standard Rate Hourly 0 0 n/a 0 n/a 18 0 % 0" at bounding box center [365, 121] width 259 height 23
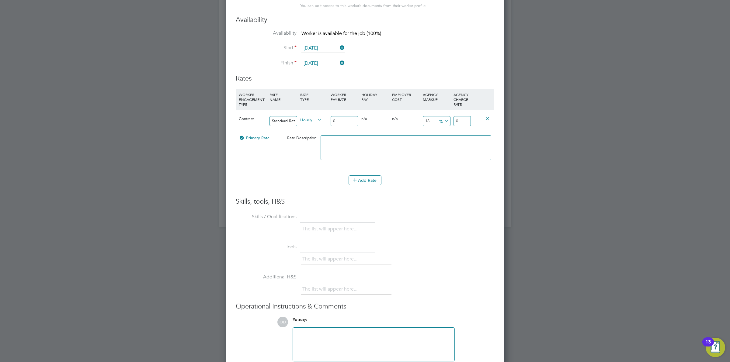
type input "3"
type input "3.54"
type input "30"
type input "35.4"
type input "30"
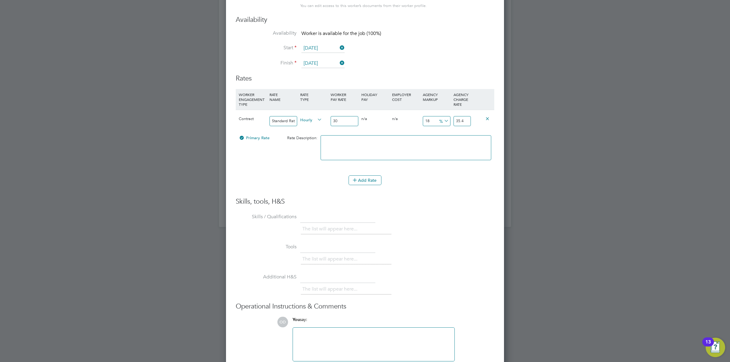
click at [443, 119] on icon at bounding box center [443, 121] width 0 height 9
drag, startPoint x: 441, startPoint y: 135, endPoint x: 438, endPoint y: 133, distance: 3.2
click at [441, 136] on li "£" at bounding box center [444, 136] width 15 height 8
drag, startPoint x: 431, startPoint y: 123, endPoint x: 403, endPoint y: 122, distance: 28.3
click at [403, 122] on div "Contract Standard Rate Hourly 30 0 n/a 0 n/a 18 5.4 £ 35.4" at bounding box center [365, 121] width 259 height 23
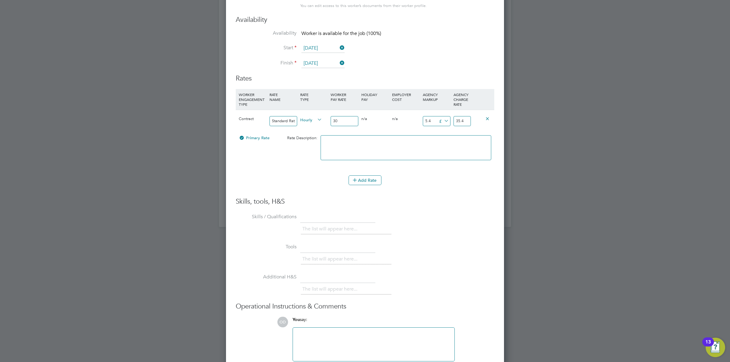
type input "1"
type input "31"
type input "10"
type input "40"
type input "10"
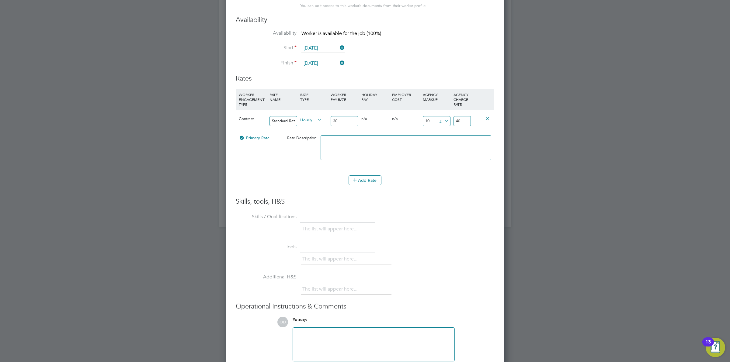
click at [467, 191] on li "Add Rate" at bounding box center [365, 184] width 259 height 16
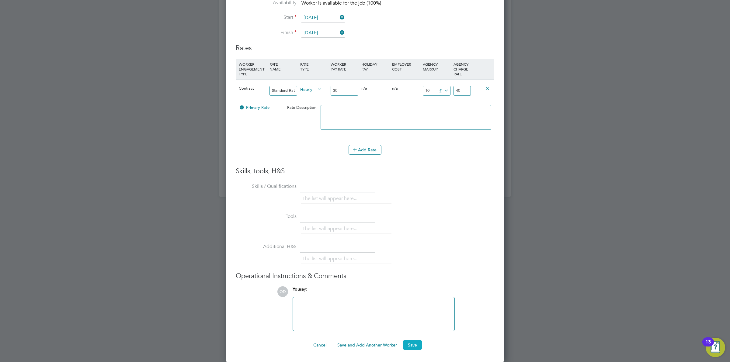
click at [408, 347] on button "Save" at bounding box center [412, 346] width 19 height 10
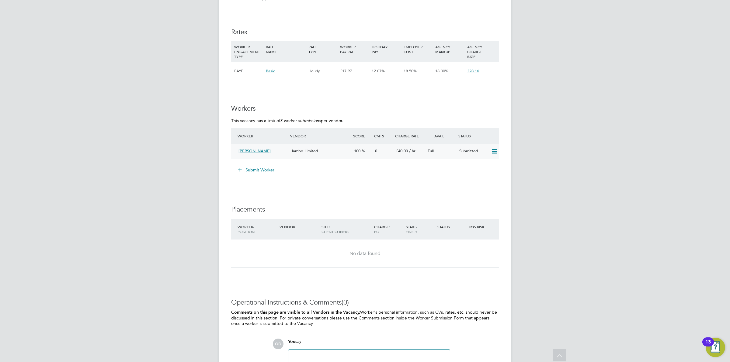
click at [473, 150] on div "Submitted" at bounding box center [473, 151] width 32 height 10
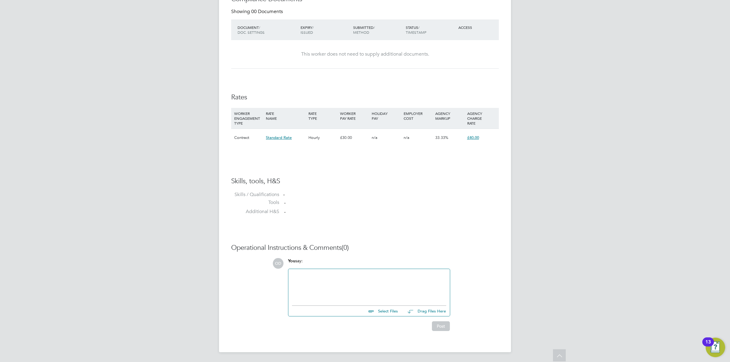
click at [381, 311] on input "file" at bounding box center [400, 310] width 91 height 9
type input "C:\fakepath\Yousaf Mo HQ00252695.doc"
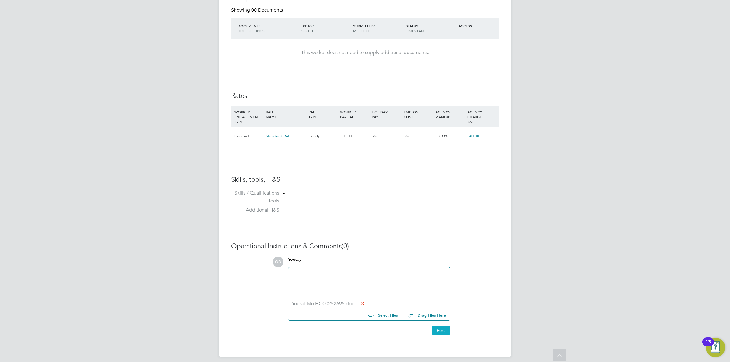
click at [437, 330] on button "Post" at bounding box center [441, 331] width 18 height 10
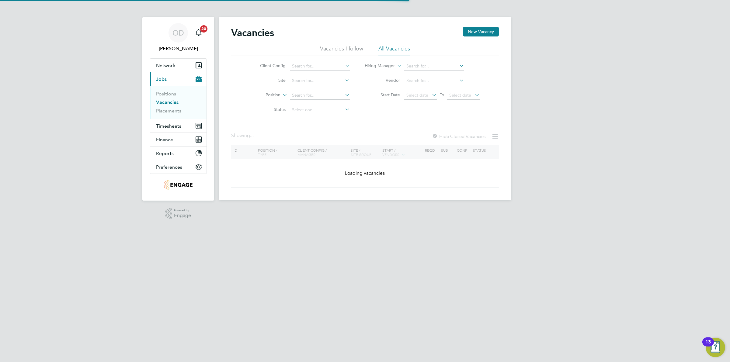
click at [169, 104] on link "Vacancies" at bounding box center [167, 103] width 23 height 6
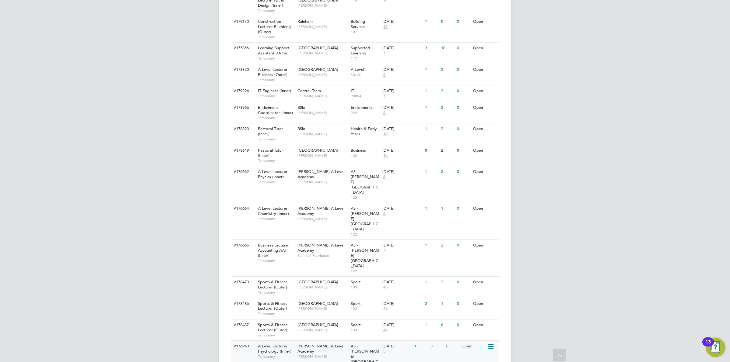
scroll to position [539, 0]
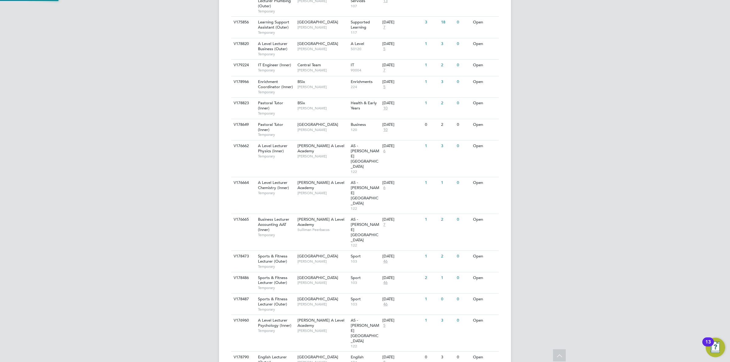
scroll to position [595, 0]
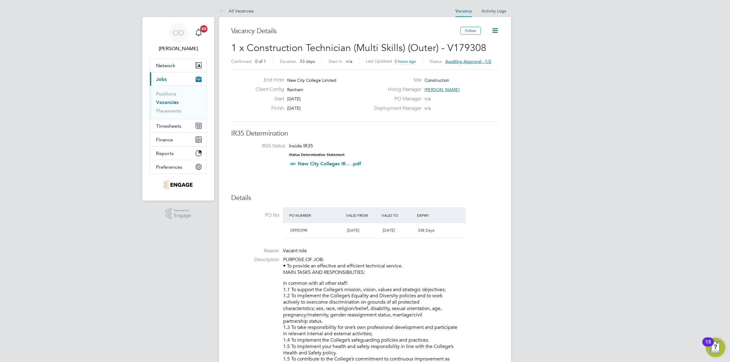
click at [173, 103] on link "Vacancies" at bounding box center [167, 103] width 23 height 6
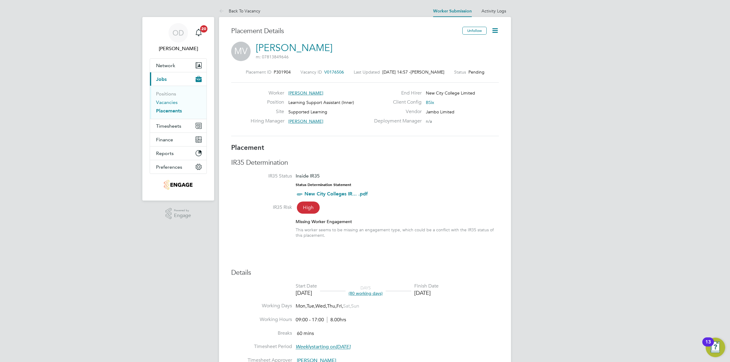
click at [162, 104] on link "Vacancies" at bounding box center [167, 103] width 22 height 6
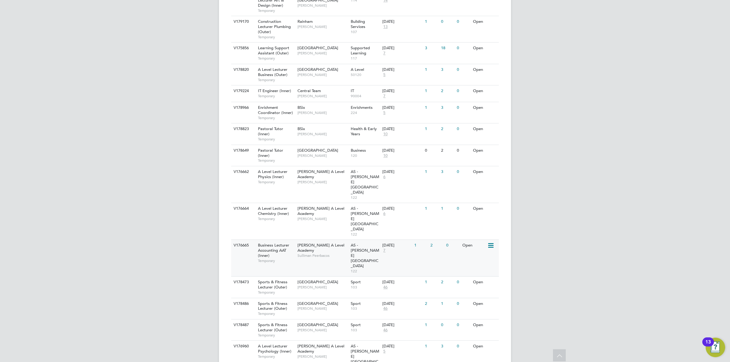
scroll to position [539, 0]
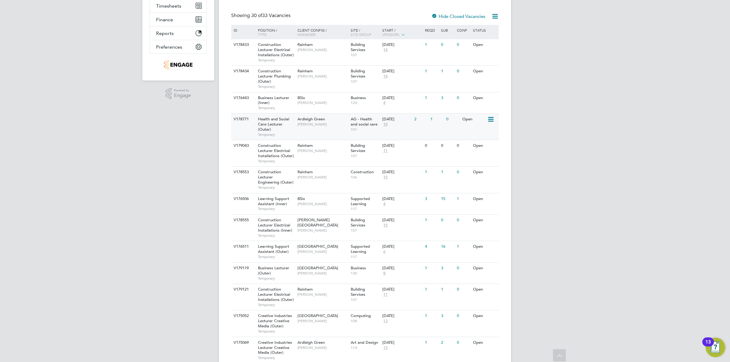
click at [378, 123] on div "AG - Health and social care 101" at bounding box center [365, 124] width 32 height 21
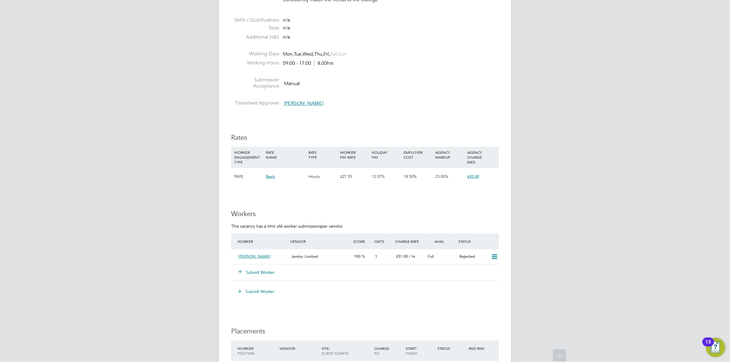
scroll to position [837, 0]
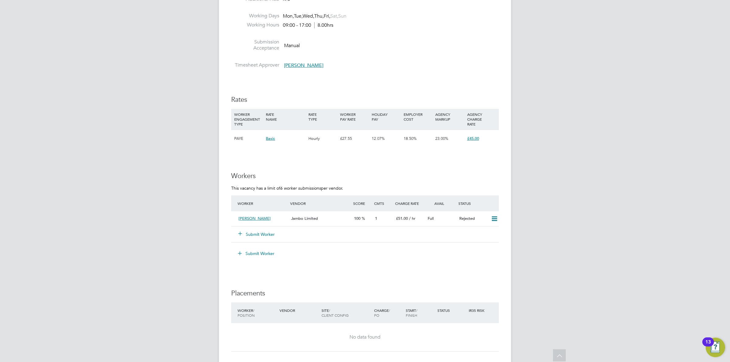
click at [256, 236] on button "Submit Worker" at bounding box center [257, 235] width 37 height 6
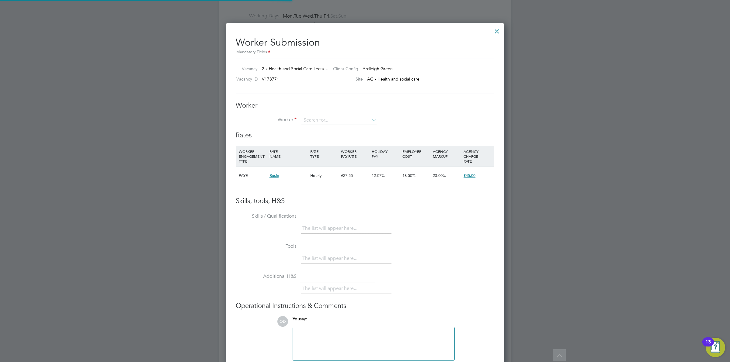
scroll to position [370, 278]
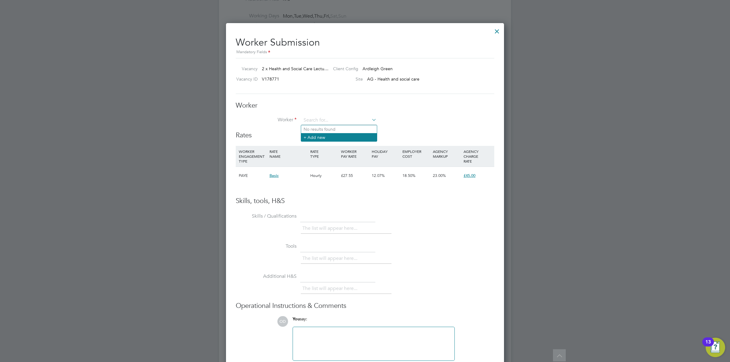
click at [341, 137] on li "+ Add new" at bounding box center [339, 137] width 76 height 8
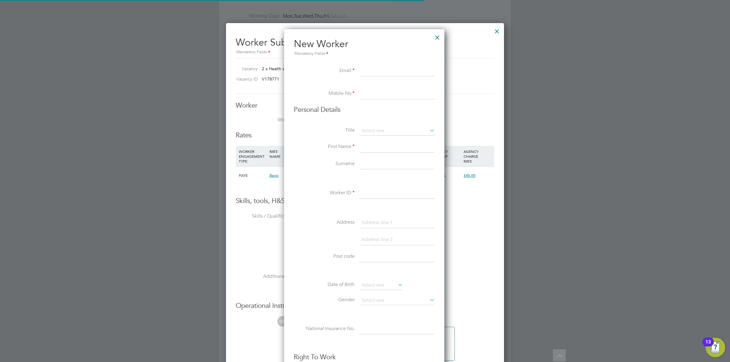
scroll to position [519, 162]
click at [370, 94] on input at bounding box center [397, 94] width 75 height 11
click at [370, 74] on input at bounding box center [397, 71] width 75 height 11
paste input "ZuVaiRiA Z <zuvairia@hotmail.com>"
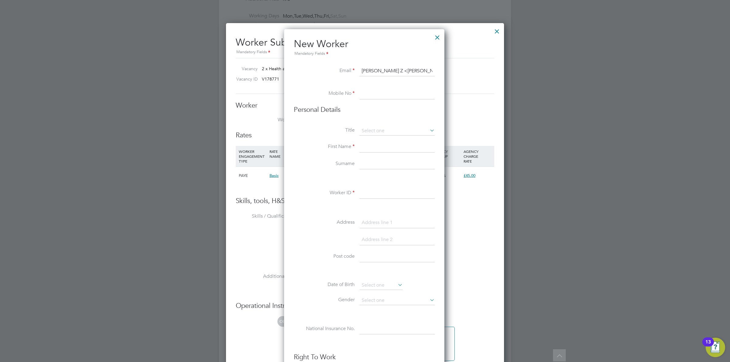
drag, startPoint x: 385, startPoint y: 69, endPoint x: 299, endPoint y: 63, distance: 86.3
click at [299, 63] on ul "New Worker Mandatory Fields Email ZuVaiRiA Z <zuvairia@hotmail.com Mobile No Pe…" at bounding box center [364, 286] width 141 height 497
type input "[PERSON_NAME][EMAIL_ADDRESS][DOMAIN_NAME]"
click at [379, 95] on input at bounding box center [397, 94] width 75 height 11
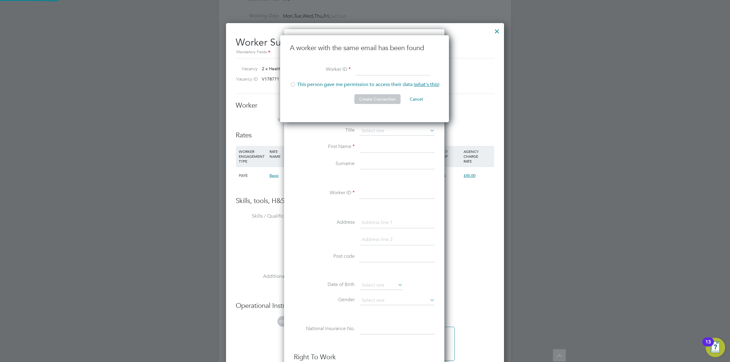
scroll to position [87, 169]
click at [304, 88] on li "This person gave me permission to access their data ( what's this )" at bounding box center [364, 88] width 149 height 12
click at [393, 66] on input at bounding box center [393, 70] width 75 height 11
type input "7657567"
click at [390, 96] on button "Create Connection" at bounding box center [378, 99] width 46 height 10
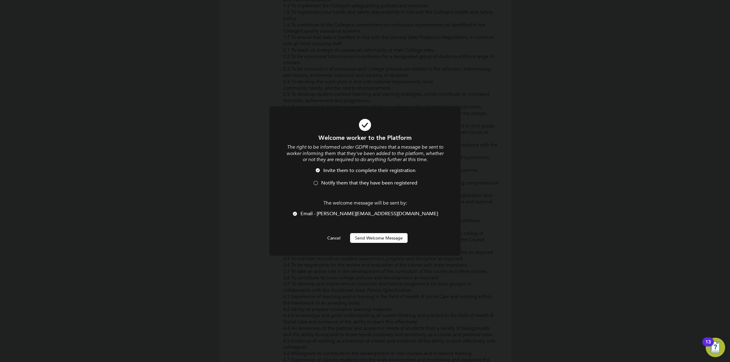
click at [320, 180] on li "Invite them to complete their registration" at bounding box center [365, 174] width 158 height 12
click at [368, 237] on button "Send Welcome Message" at bounding box center [379, 238] width 58 height 10
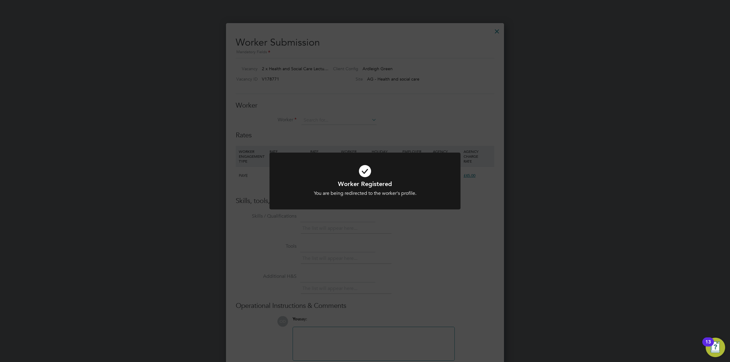
click at [494, 31] on div "Worker Registered You are being redirected to the worker's profile. Cancel Okay" at bounding box center [365, 181] width 730 height 362
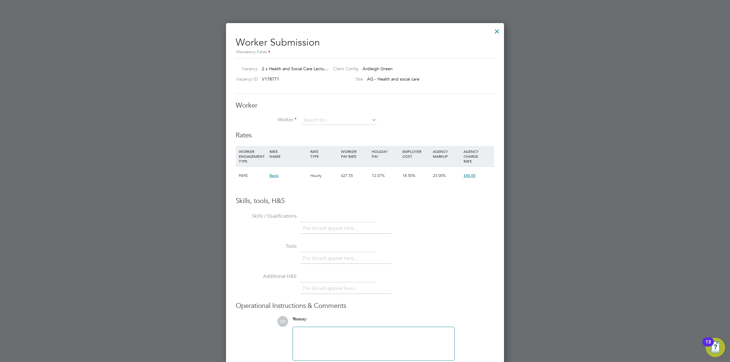
click at [494, 31] on div at bounding box center [497, 29] width 11 height 11
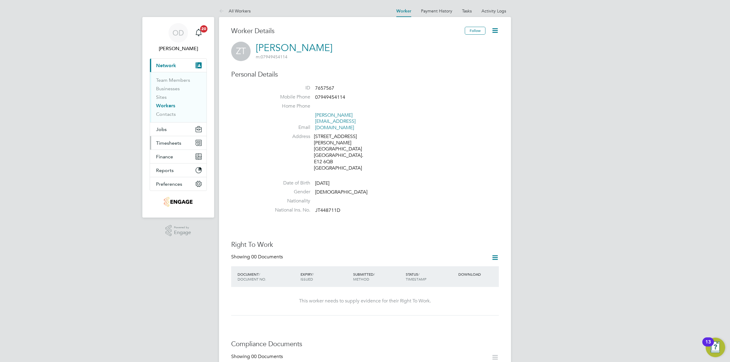
click at [173, 142] on span "Timesheets" at bounding box center [168, 143] width 25 height 6
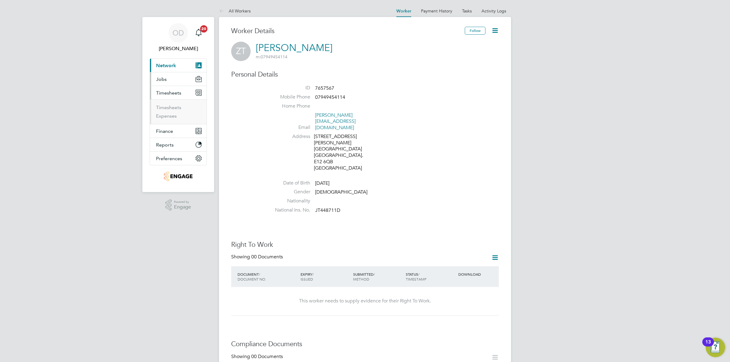
click at [166, 77] on span "Jobs" at bounding box center [161, 79] width 11 height 6
click at [165, 101] on link "Vacancies" at bounding box center [167, 103] width 22 height 6
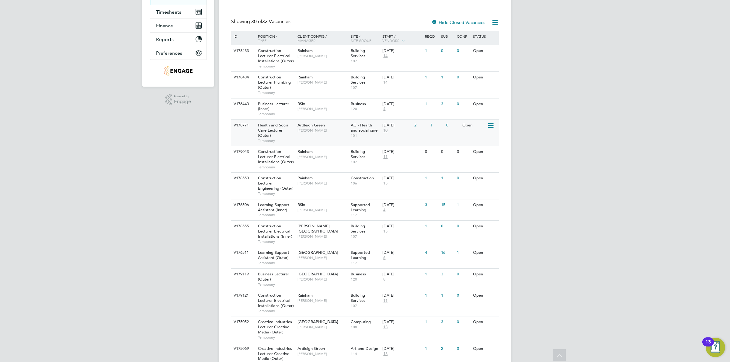
click at [302, 132] on span "[PERSON_NAME]" at bounding box center [323, 130] width 50 height 5
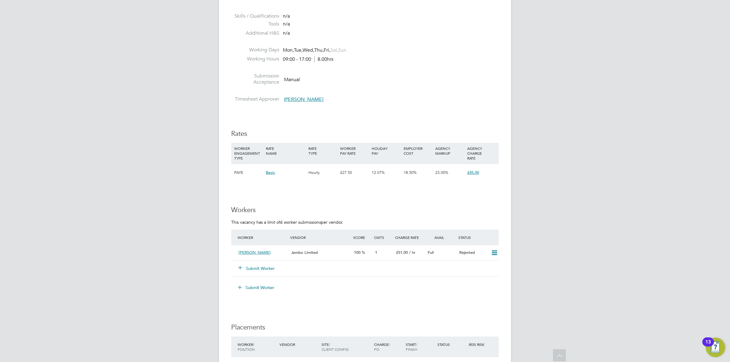
click at [263, 264] on div "Submit Worker" at bounding box center [267, 268] width 63 height 11
click at [262, 267] on button "Submit Worker" at bounding box center [257, 269] width 37 height 6
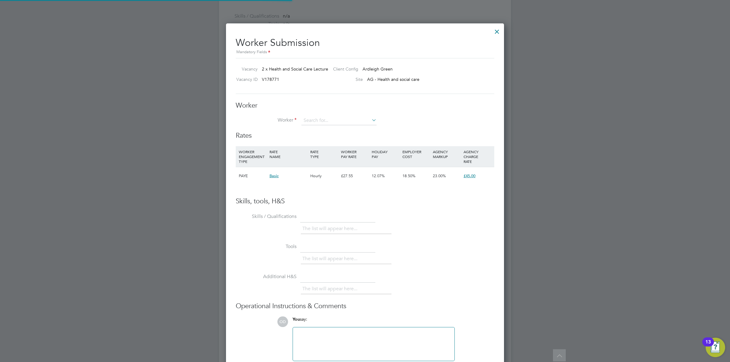
scroll to position [370, 278]
click at [347, 132] on li "Zuv [PERSON_NAME] (7657567)" at bounding box center [339, 130] width 76 height 8
type input "[PERSON_NAME] (7657567)"
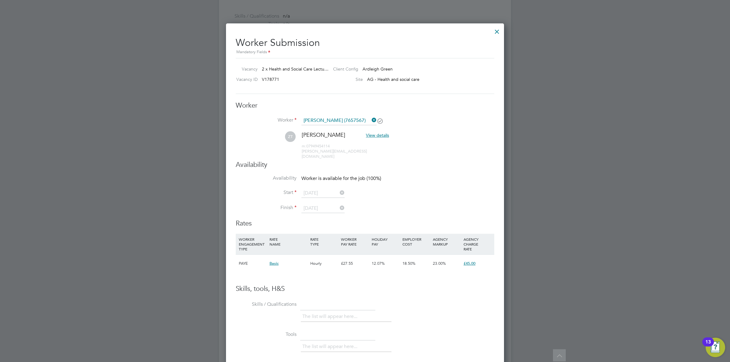
scroll to position [3, 3]
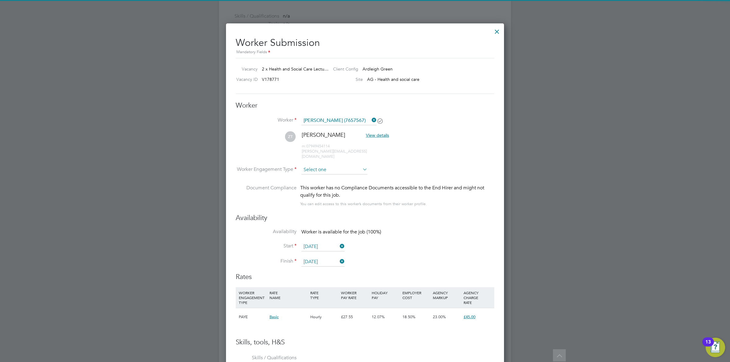
click at [338, 166] on input at bounding box center [335, 170] width 66 height 9
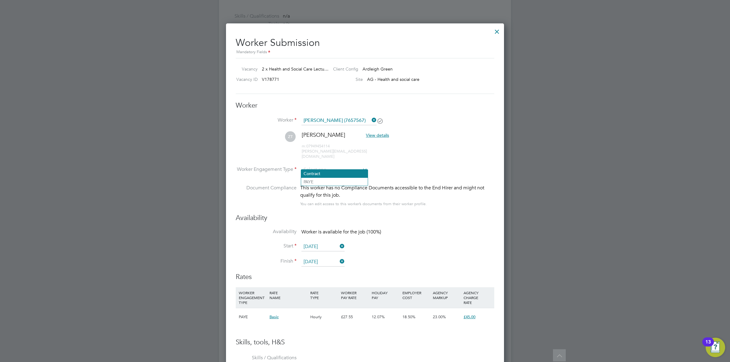
click at [337, 176] on li "Contract" at bounding box center [334, 174] width 67 height 8
type input "Contract"
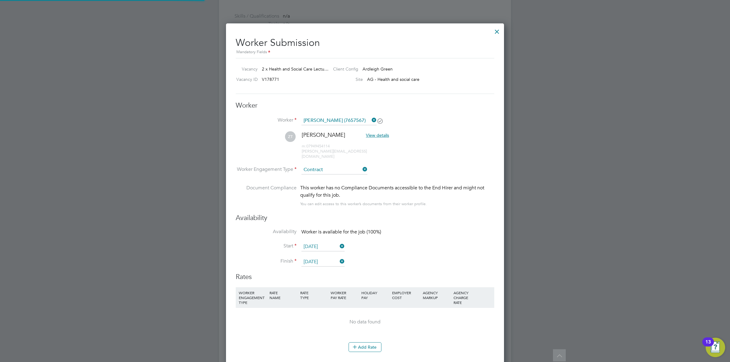
click at [449, 156] on li "ZT [PERSON_NAME] View details m: 07949454114 [PERSON_NAME][EMAIL_ADDRESS][DOMAI…" at bounding box center [365, 148] width 259 height 34
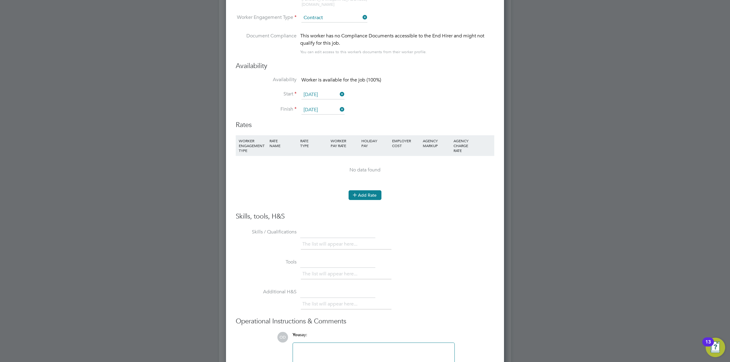
click at [369, 190] on button "Add Rate" at bounding box center [365, 195] width 33 height 10
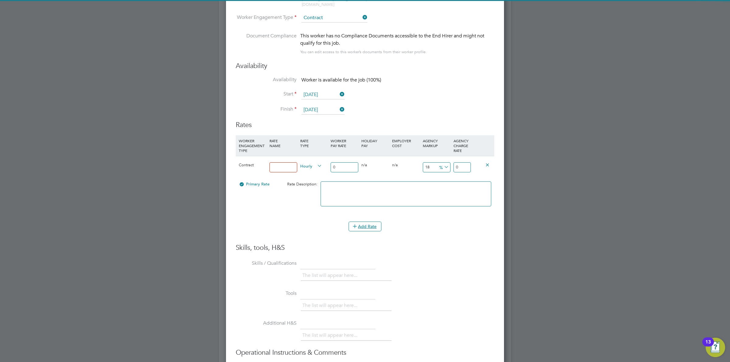
click at [283, 162] on input at bounding box center [284, 167] width 28 height 10
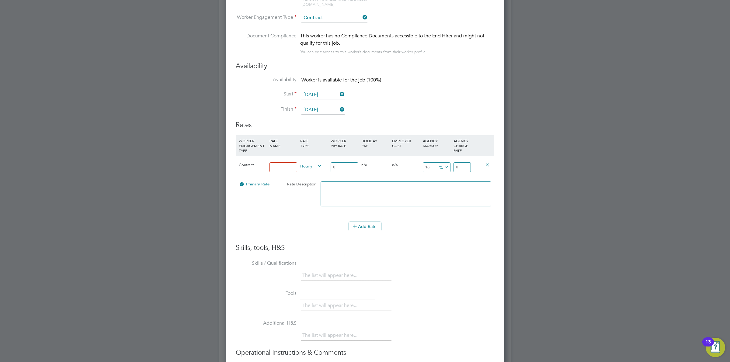
type input "Standard Rate"
drag, startPoint x: 341, startPoint y: 165, endPoint x: 317, endPoint y: 160, distance: 24.8
click at [317, 160] on div "Contract Standard Rate Hourly 0 0 n/a 0 n/a 18 0 % 0" at bounding box center [365, 167] width 259 height 23
type input "3"
type input "0.54"
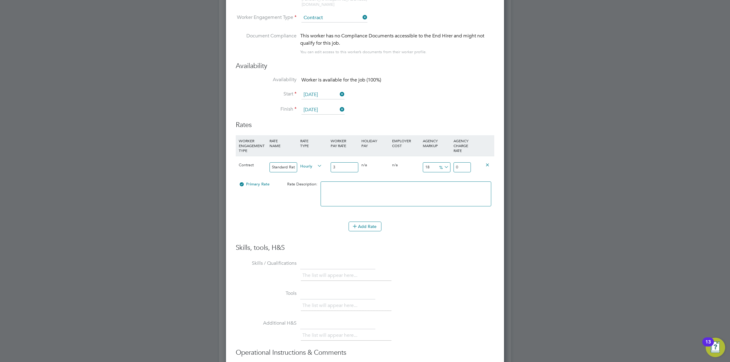
type input "3.54"
type input "36"
type input "6.48"
type input "42.48"
type input "36.5"
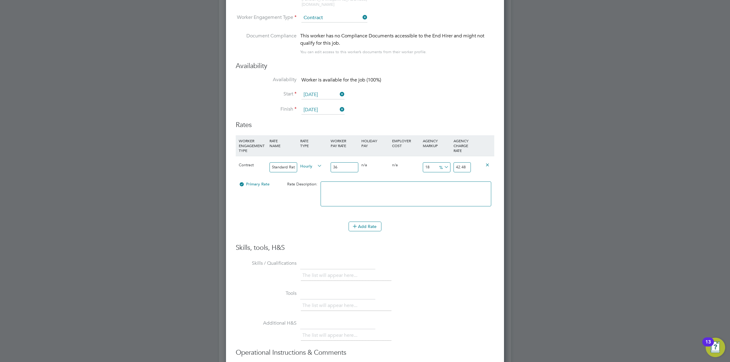
type input "6.57"
type input "43.07"
type input "36.50"
click at [443, 163] on icon at bounding box center [443, 167] width 0 height 9
click at [445, 176] on li "£" at bounding box center [444, 177] width 15 height 8
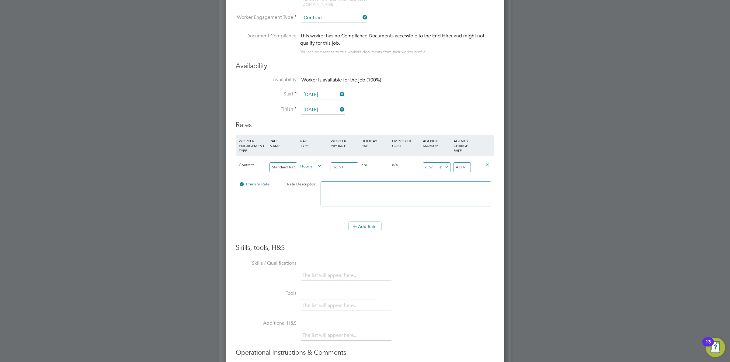
drag, startPoint x: 435, startPoint y: 164, endPoint x: 419, endPoint y: 163, distance: 16.5
click at [420, 162] on div "Contract Standard Rate Hourly 36.50 0 n/a 0 n/a 18 6.57 £ 43.07" at bounding box center [365, 167] width 259 height 23
type input "1"
type input "37.5"
type input "13"
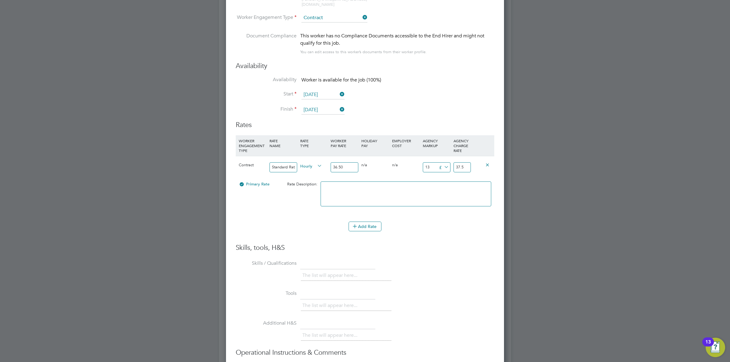
type input "49.5"
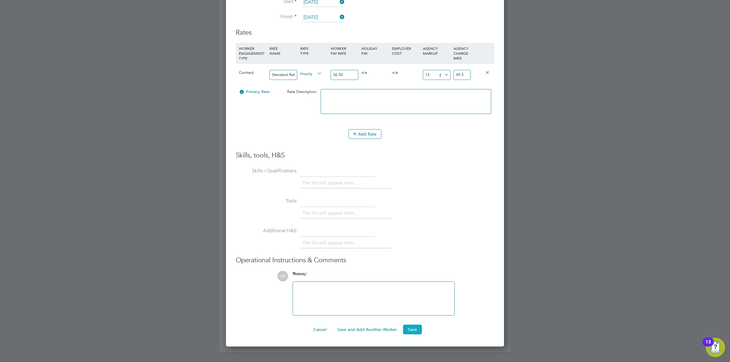
type input "13"
click at [410, 325] on button "Save" at bounding box center [412, 330] width 19 height 10
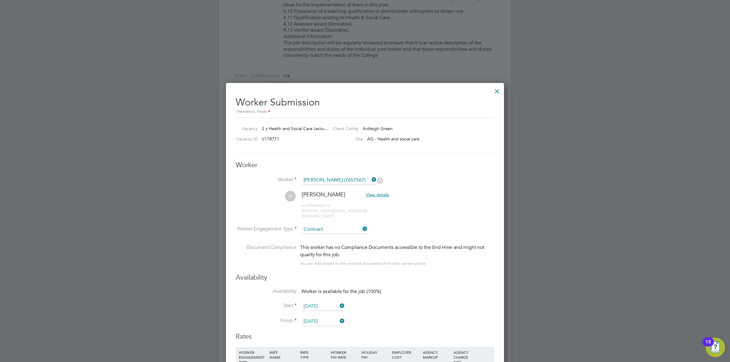
drag, startPoint x: 497, startPoint y: 90, endPoint x: 477, endPoint y: 77, distance: 23.9
click at [497, 90] on div at bounding box center [497, 89] width 11 height 11
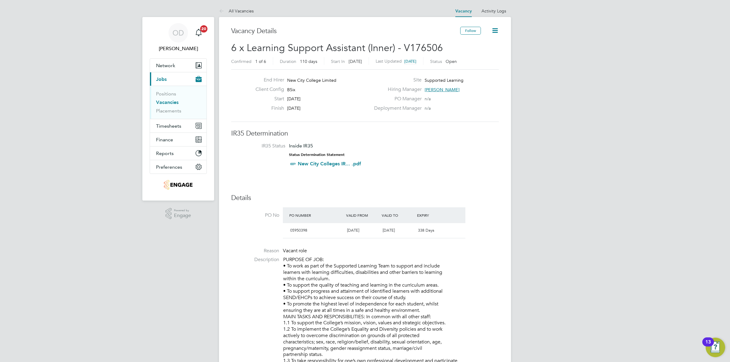
click at [171, 102] on link "Vacancies" at bounding box center [167, 103] width 23 height 6
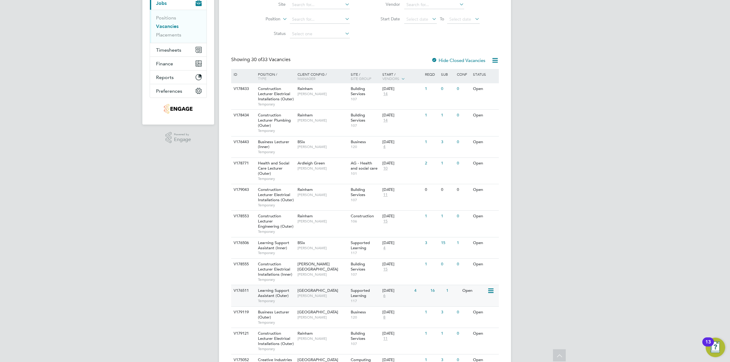
click at [431, 293] on div "16" at bounding box center [437, 290] width 16 height 11
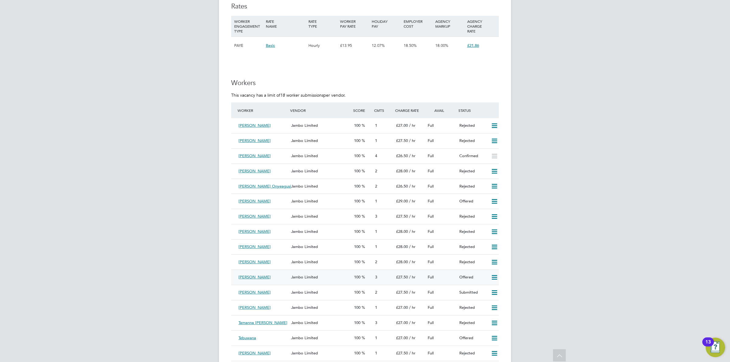
click at [492, 279] on icon at bounding box center [495, 277] width 8 height 5
click at [486, 290] on li "Confirm" at bounding box center [485, 292] width 23 height 9
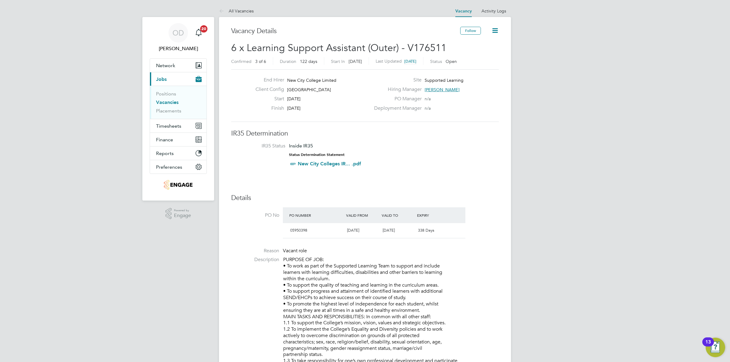
click at [494, 30] on icon at bounding box center [495, 31] width 8 height 8
click at [176, 112] on link "Placements" at bounding box center [168, 111] width 25 height 6
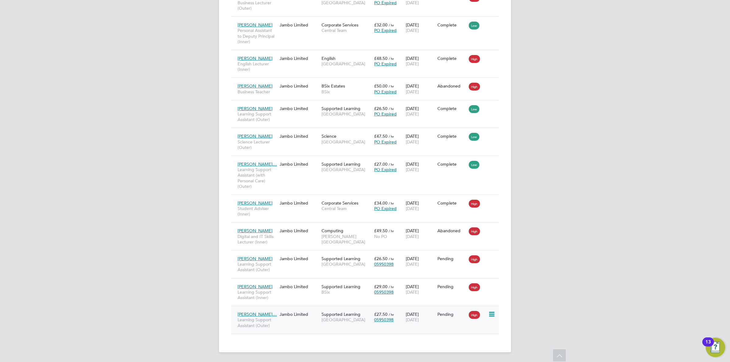
click at [490, 313] on icon at bounding box center [491, 314] width 6 height 7
click at [517, 297] on div "OD Ollie Dart Notifications 20 Applications: Network Team Members Businesses Si…" at bounding box center [365, 71] width 730 height 582
click at [443, 319] on div "Pending" at bounding box center [452, 315] width 32 height 12
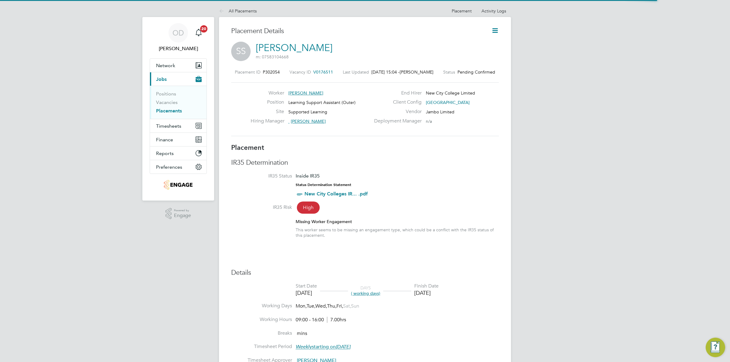
click at [495, 32] on icon at bounding box center [495, 31] width 8 height 8
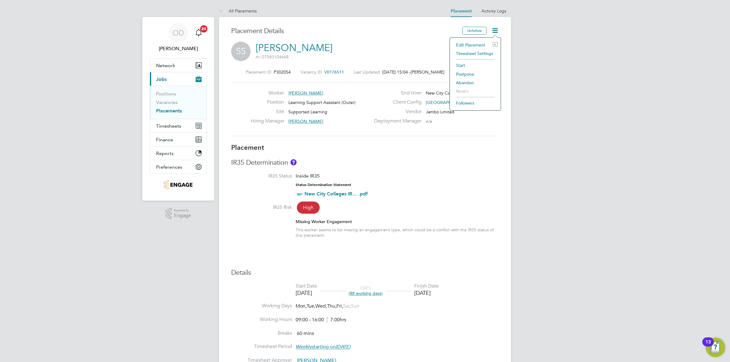
click at [466, 46] on li "Edit Placement e" at bounding box center [475, 45] width 45 height 9
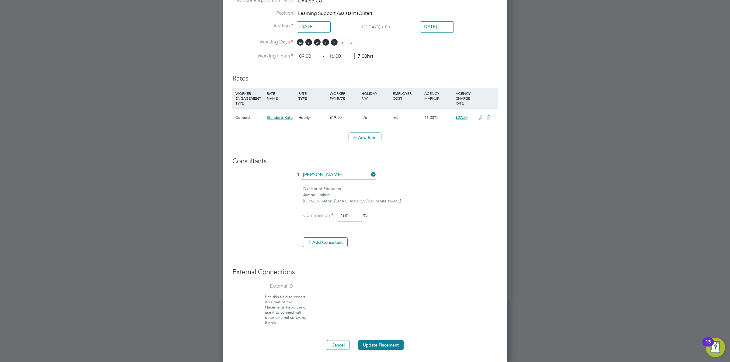
click at [480, 117] on icon at bounding box center [481, 118] width 8 height 5
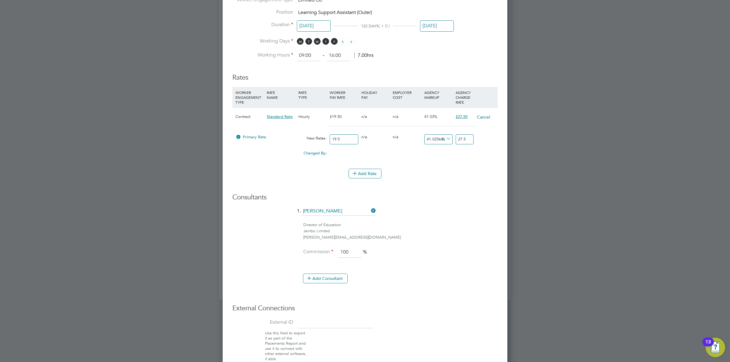
drag, startPoint x: 466, startPoint y: 140, endPoint x: 454, endPoint y: 139, distance: 12.8
click at [455, 139] on div "27.5" at bounding box center [464, 139] width 21 height 16
type input "-89.74358974358974"
type input "2"
type input "43.58974358974359"
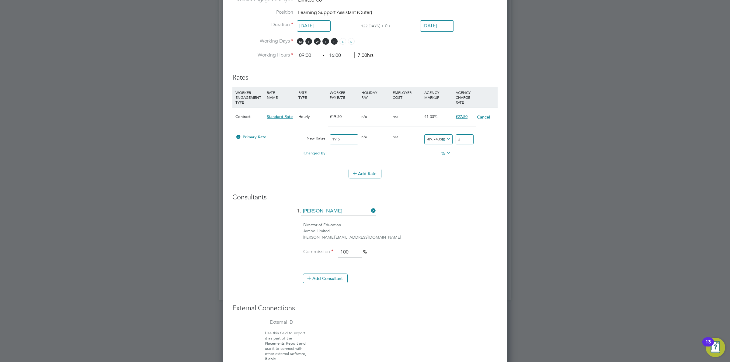
type input "28"
type input "46.15384615384615"
type input "28.50"
click at [459, 190] on li "Rates WORKER ENGAGEMENT TYPE RATE NAME RATE TYPE WORKER PAY RATE HOLIDAY PAY EM…" at bounding box center [364, 129] width 265 height 124
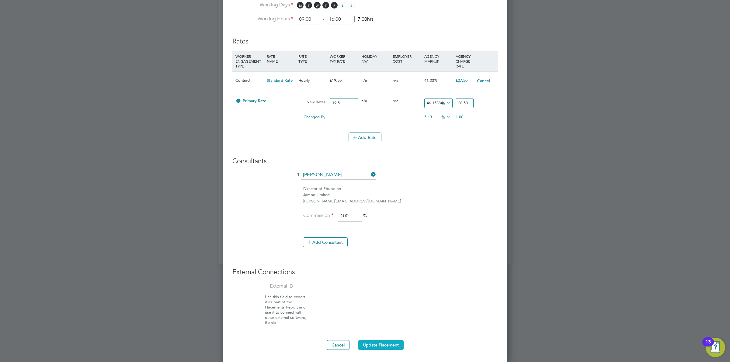
click at [386, 346] on button "Update Placement" at bounding box center [381, 346] width 46 height 10
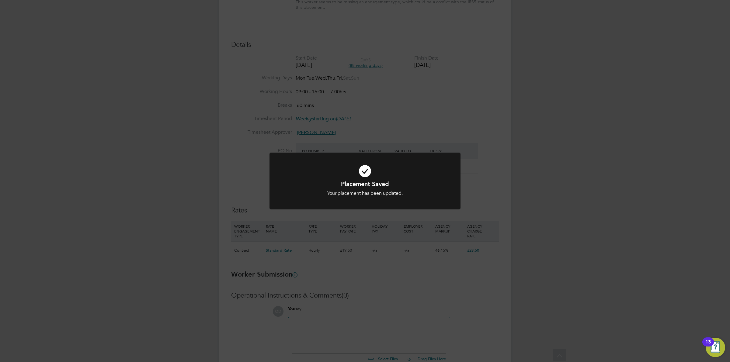
click at [436, 181] on h1 "Placement Saved" at bounding box center [365, 184] width 158 height 8
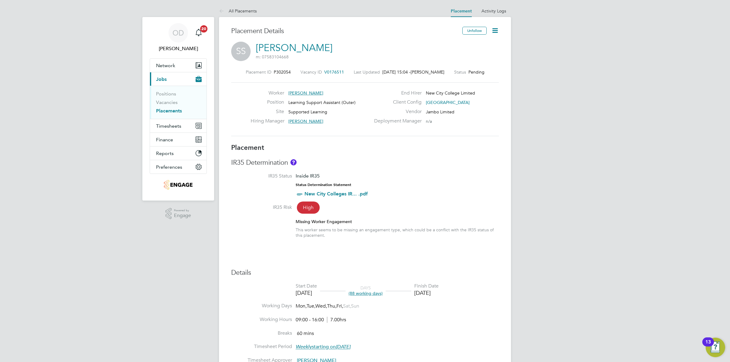
scroll to position [38, 0]
